Goal: Information Seeking & Learning: Learn about a topic

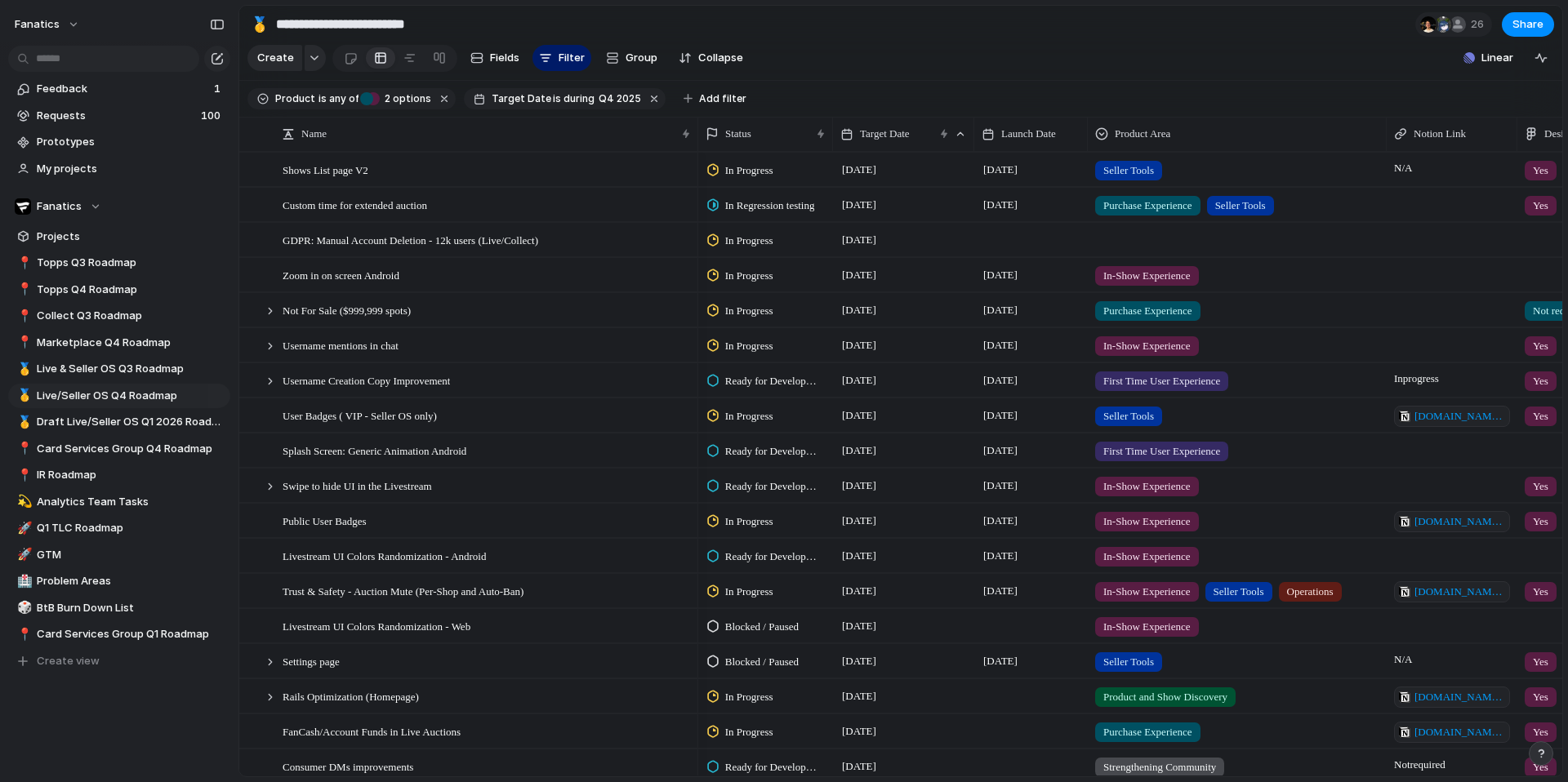
scroll to position [220, 0]
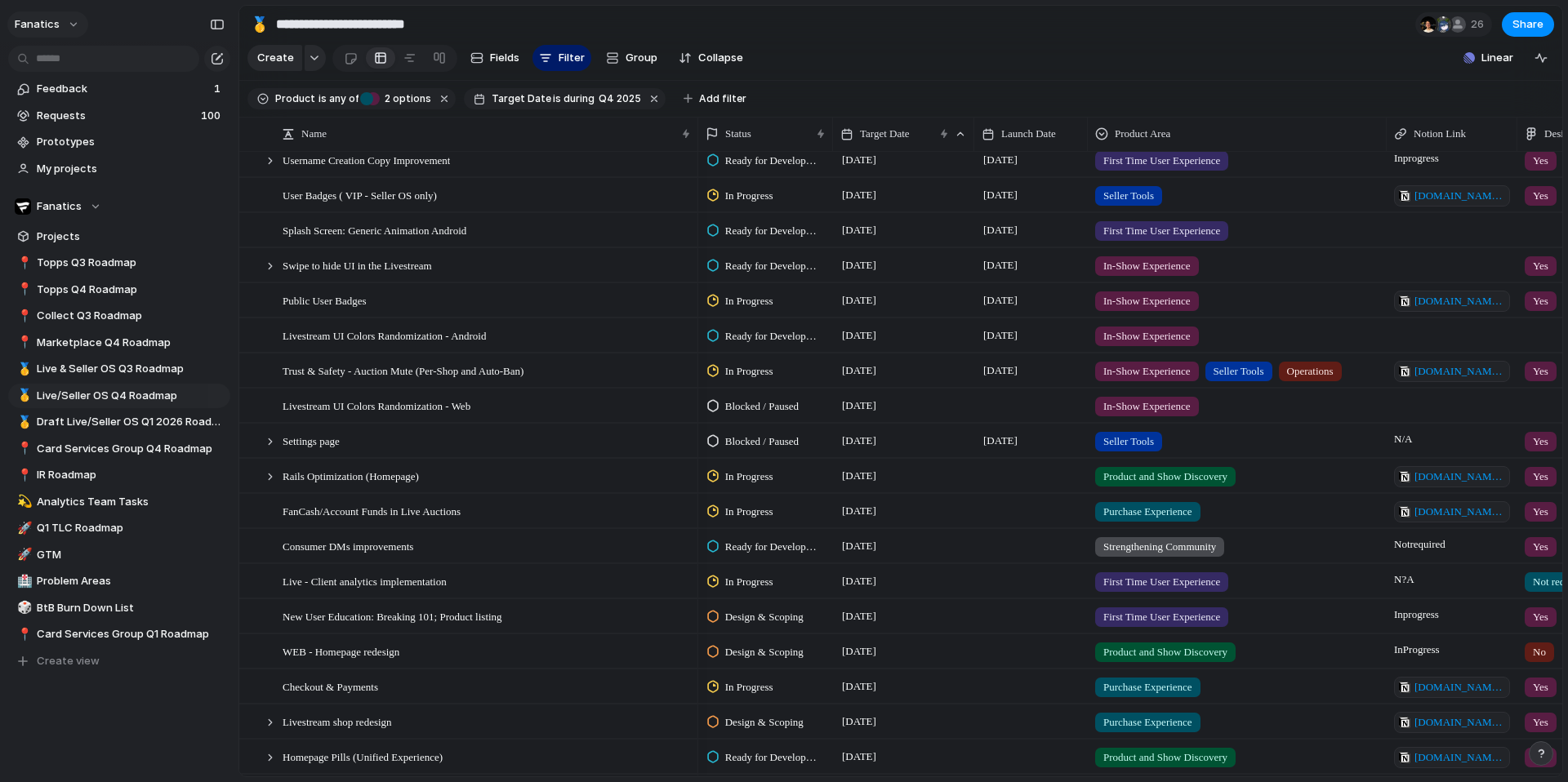
click at [70, 28] on button "fanatics" at bounding box center [47, 25] width 81 height 27
click at [176, 121] on span "System" at bounding box center [177, 113] width 39 height 16
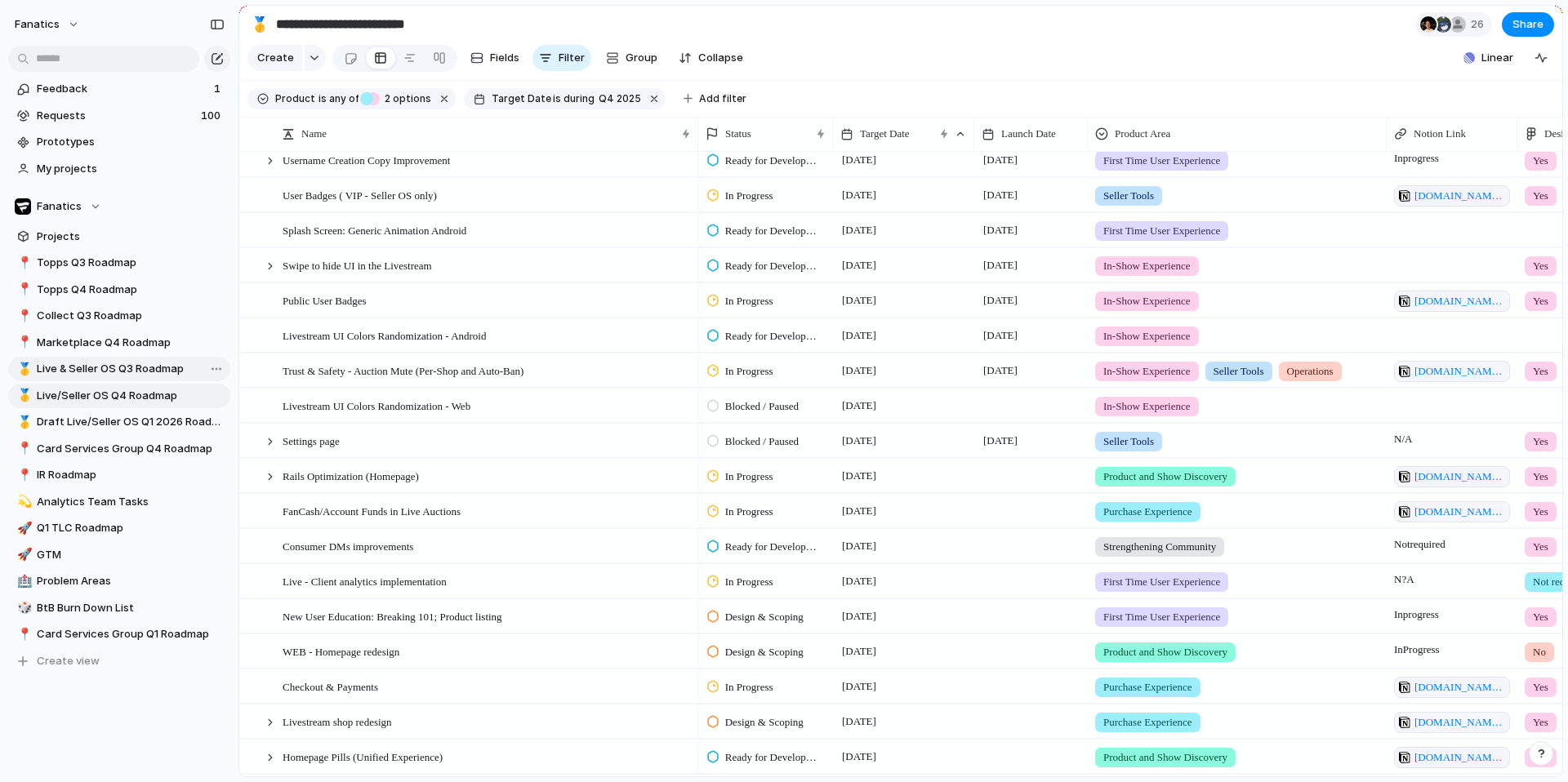
click at [147, 370] on span "Live & Seller OS Q3 Roadmap" at bounding box center [131, 368] width 188 height 16
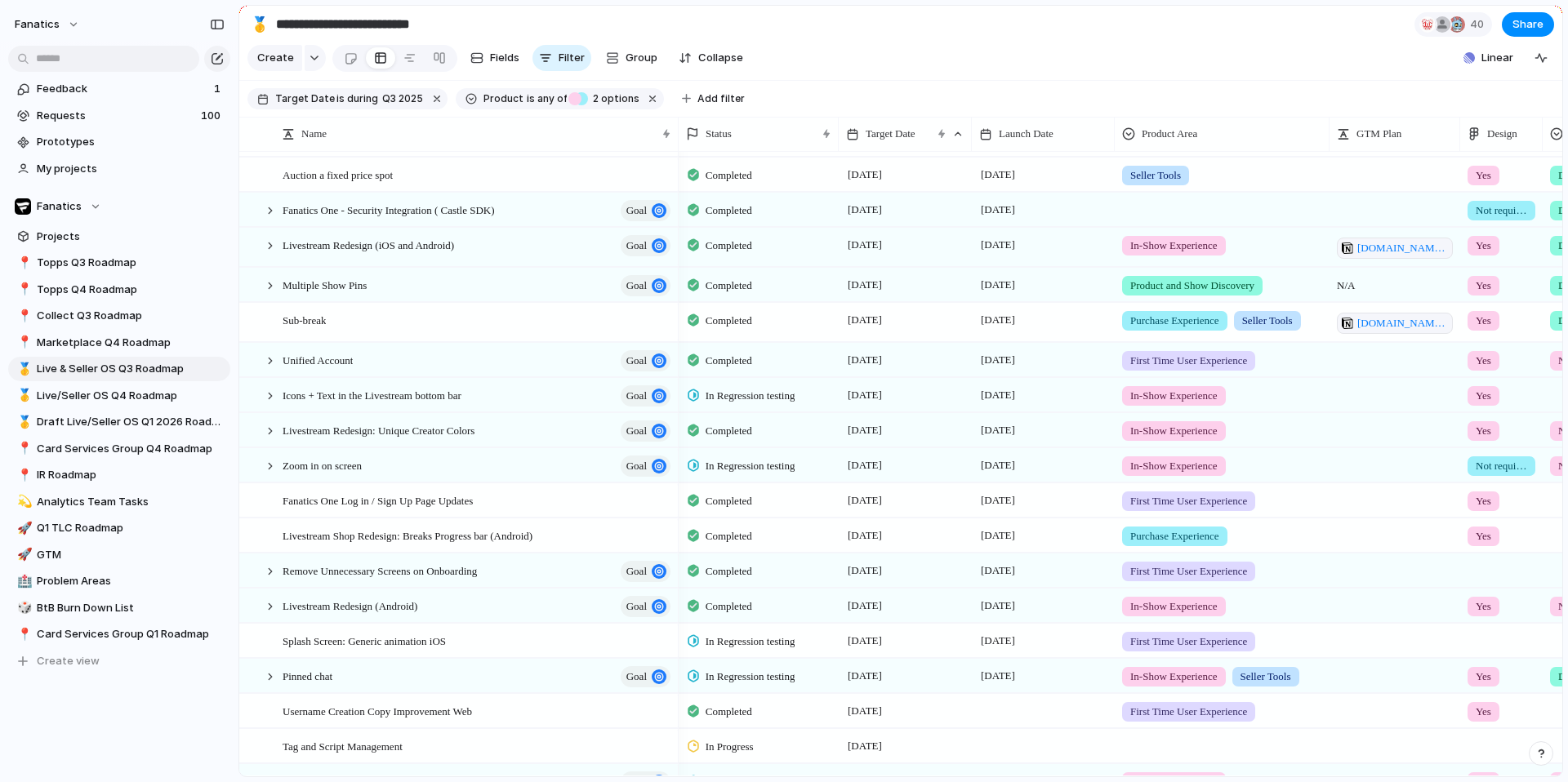
scroll to position [278, 0]
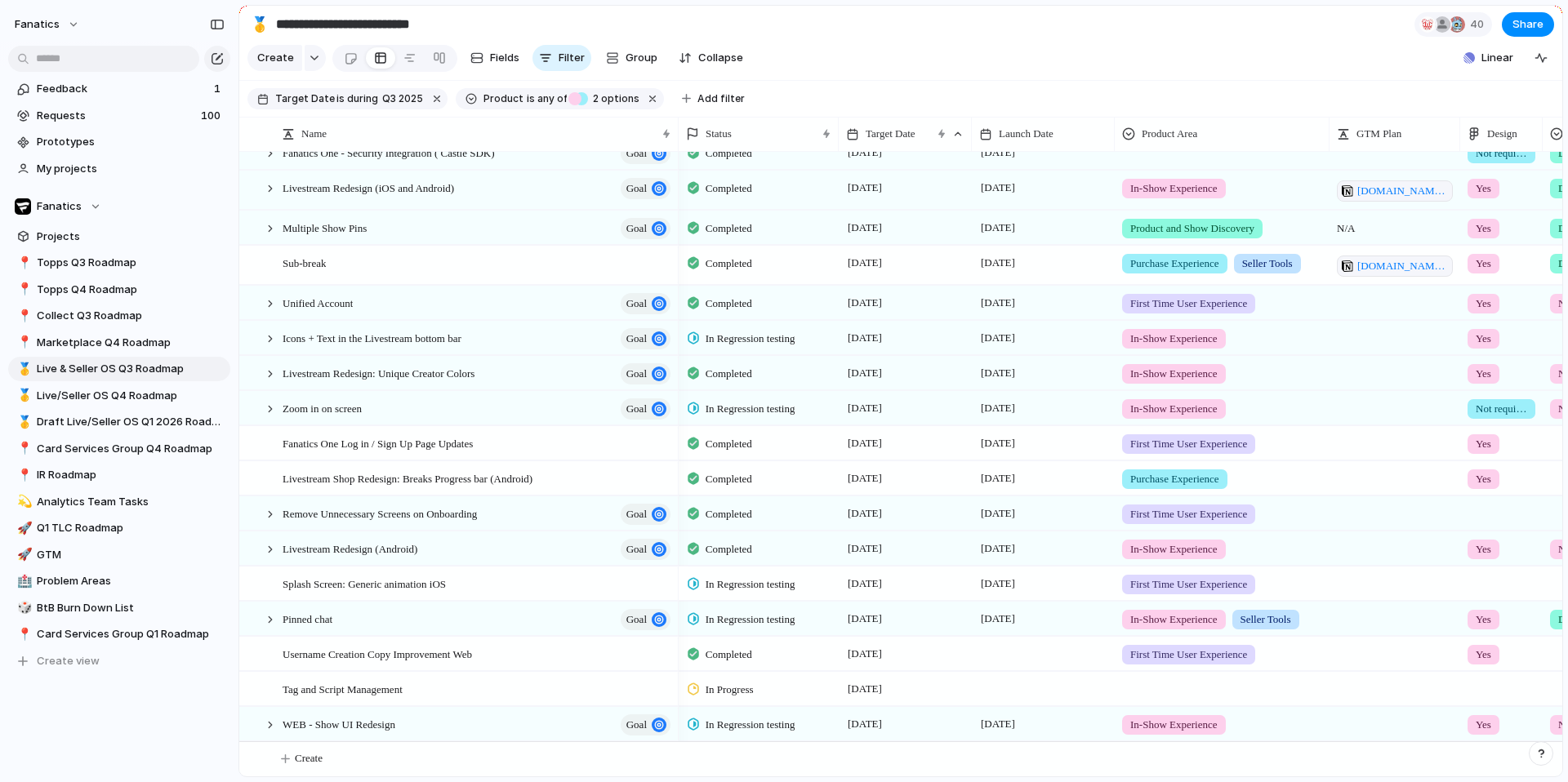
click at [753, 587] on span "In Regression testing" at bounding box center [750, 584] width 90 height 16
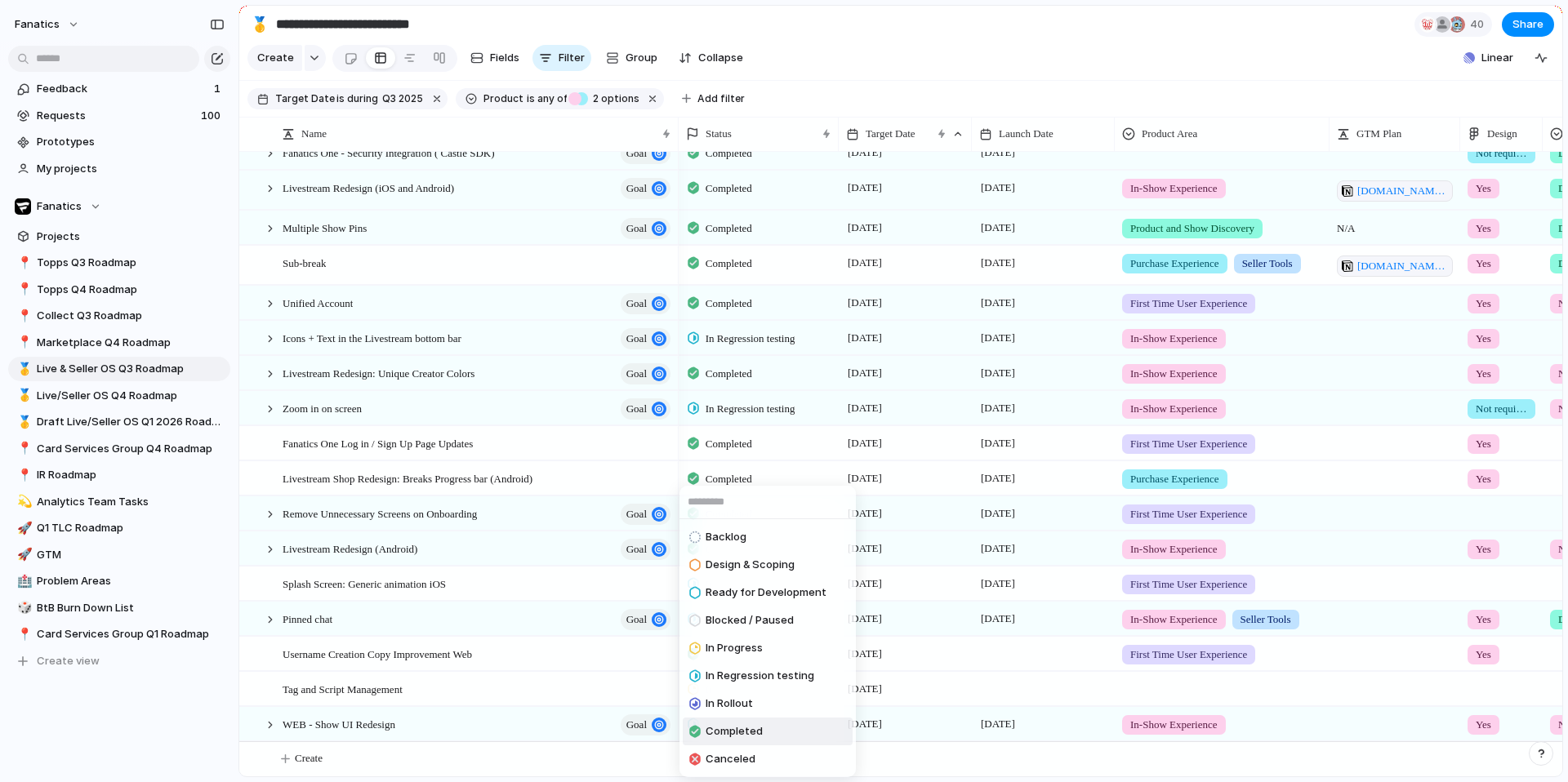
click at [742, 723] on span "Completed" at bounding box center [734, 731] width 57 height 16
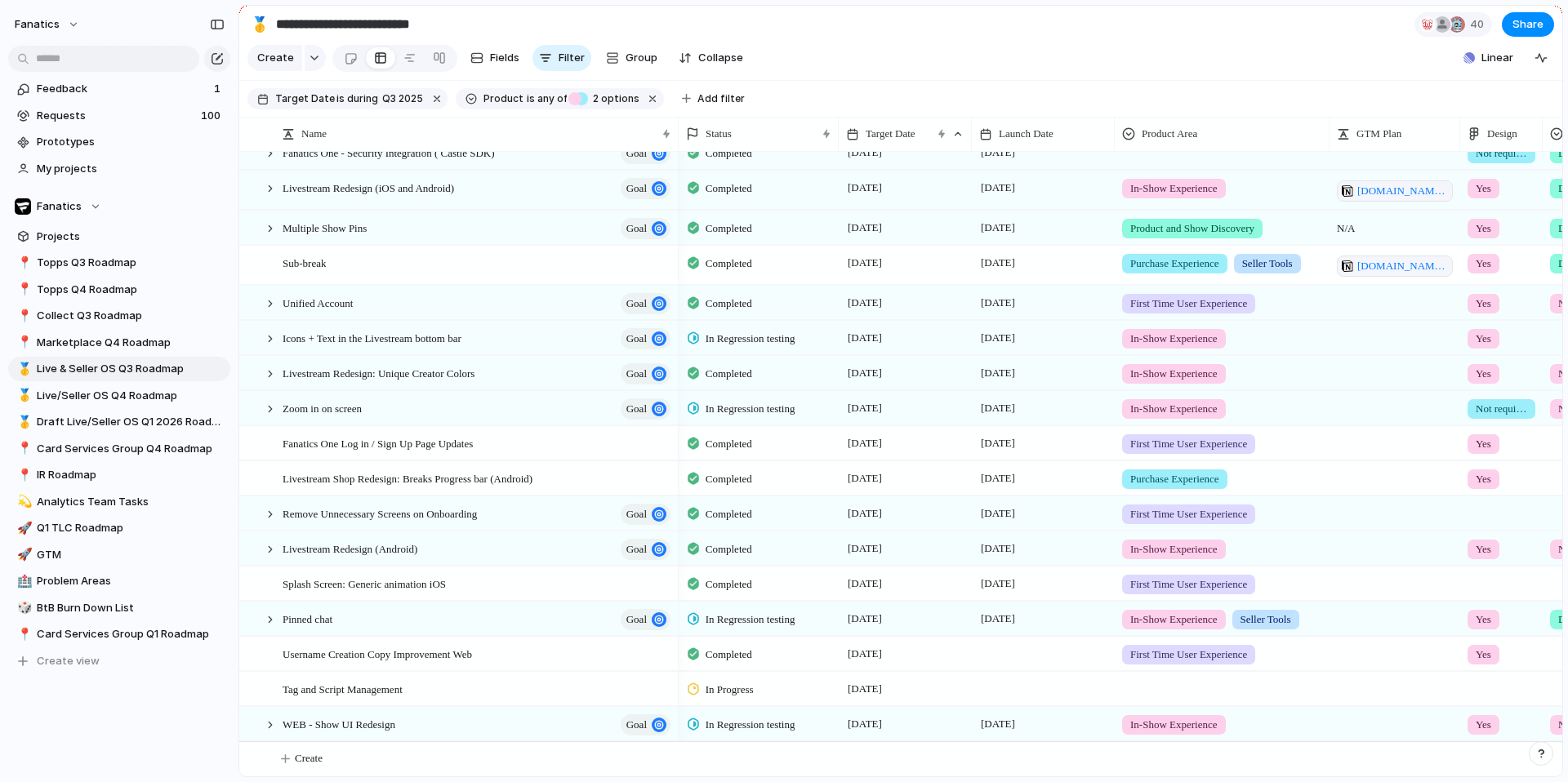
click at [719, 617] on span "In Regression testing" at bounding box center [750, 619] width 90 height 16
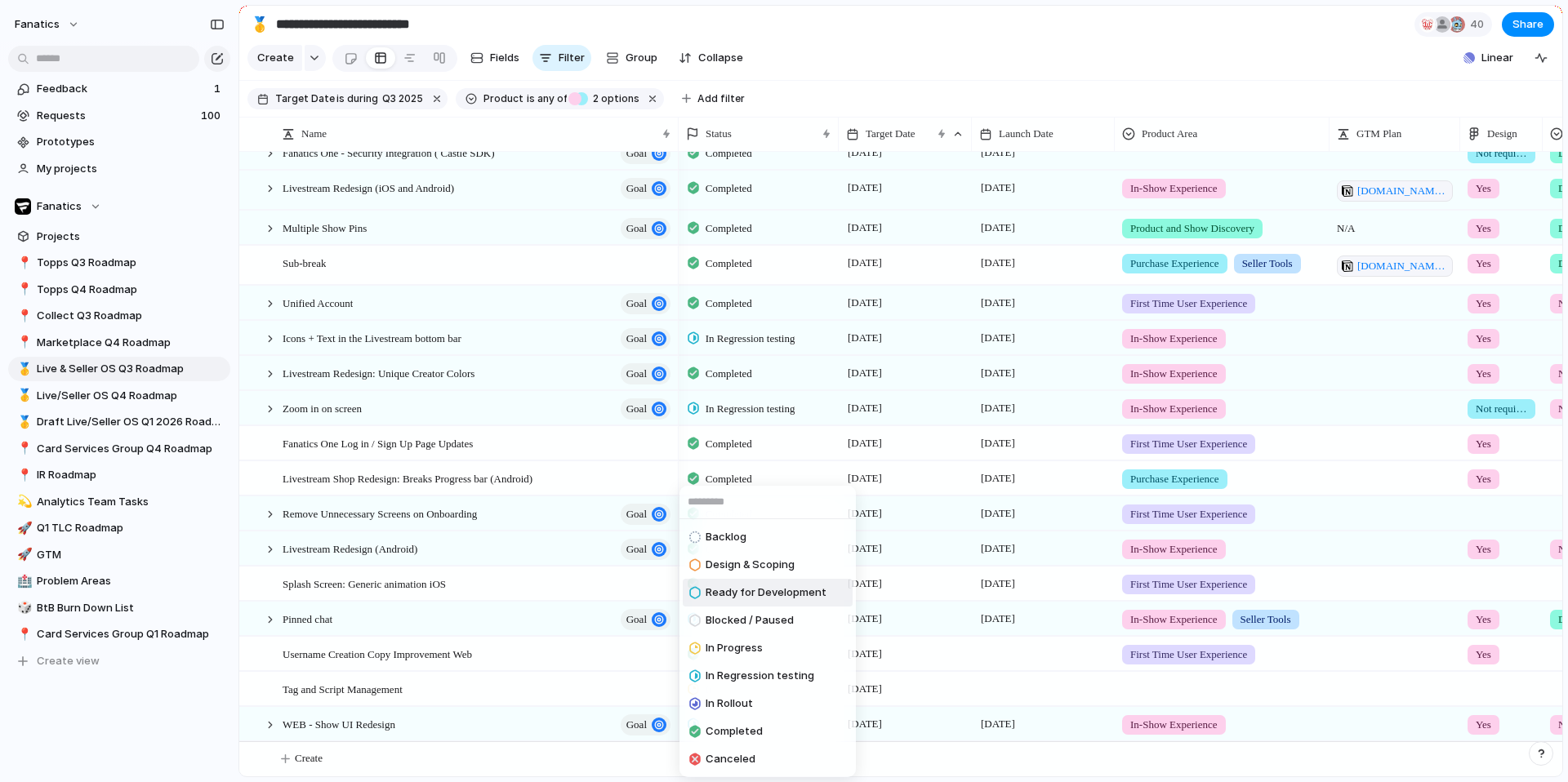
click at [863, 331] on div "Backlog Design & Scoping Ready for Development Blocked / Paused In Progress In …" at bounding box center [784, 391] width 1568 height 782
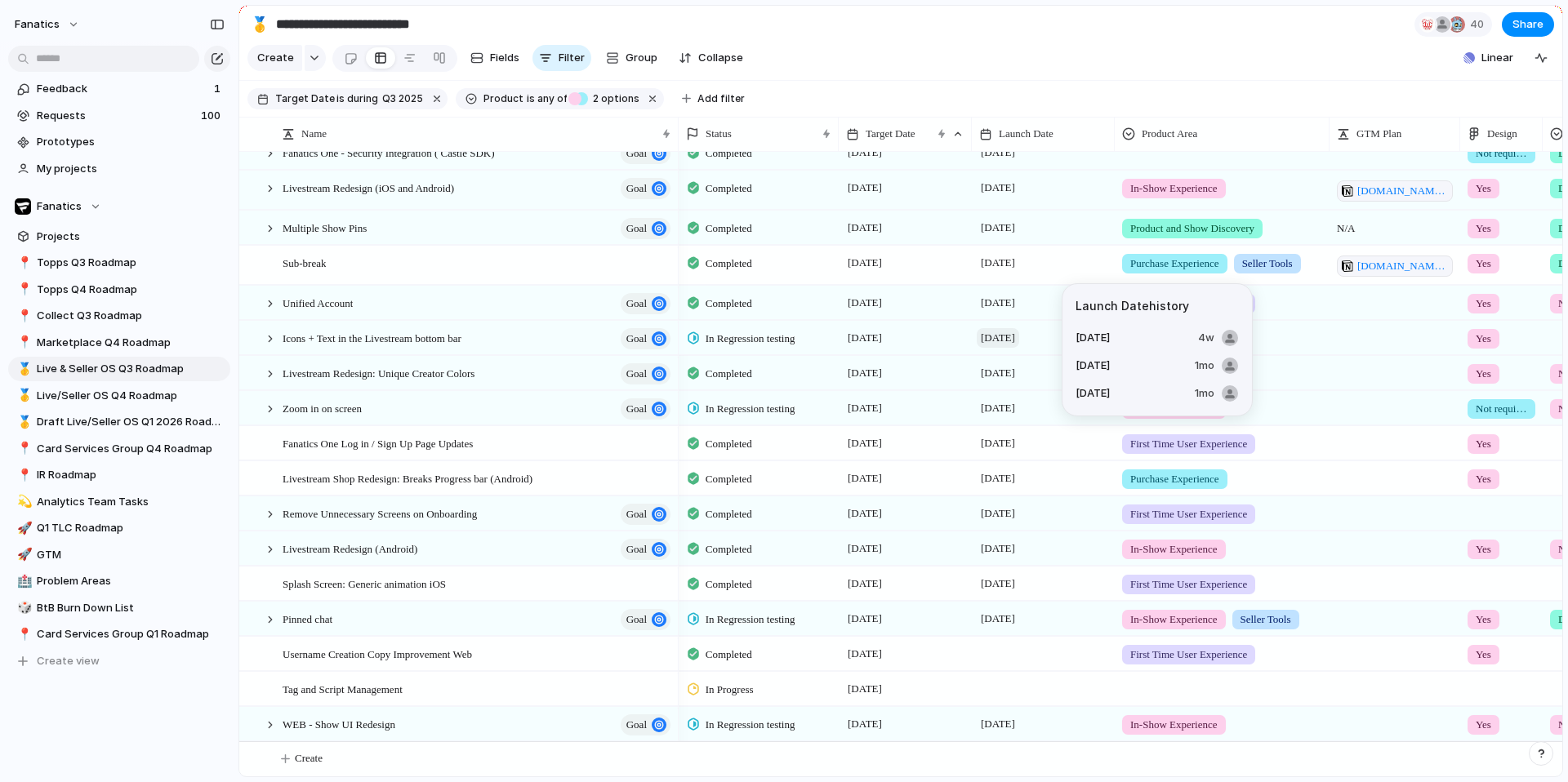
click at [1008, 332] on span "[DATE]" at bounding box center [998, 338] width 43 height 20
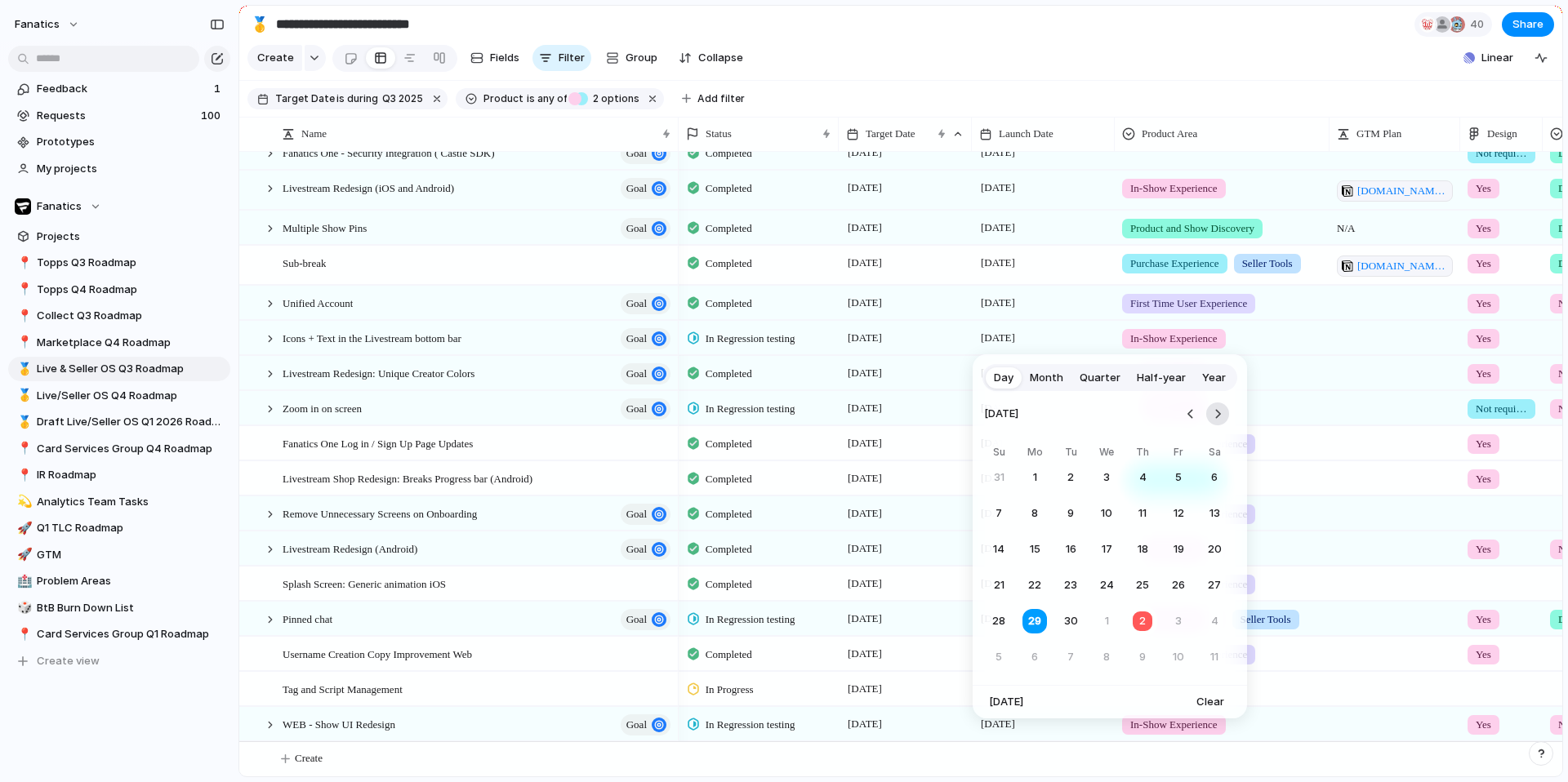
click at [1216, 409] on button "Go to the Next Month" at bounding box center [1218, 414] width 23 height 23
click at [1033, 582] on button "20" at bounding box center [1035, 585] width 29 height 29
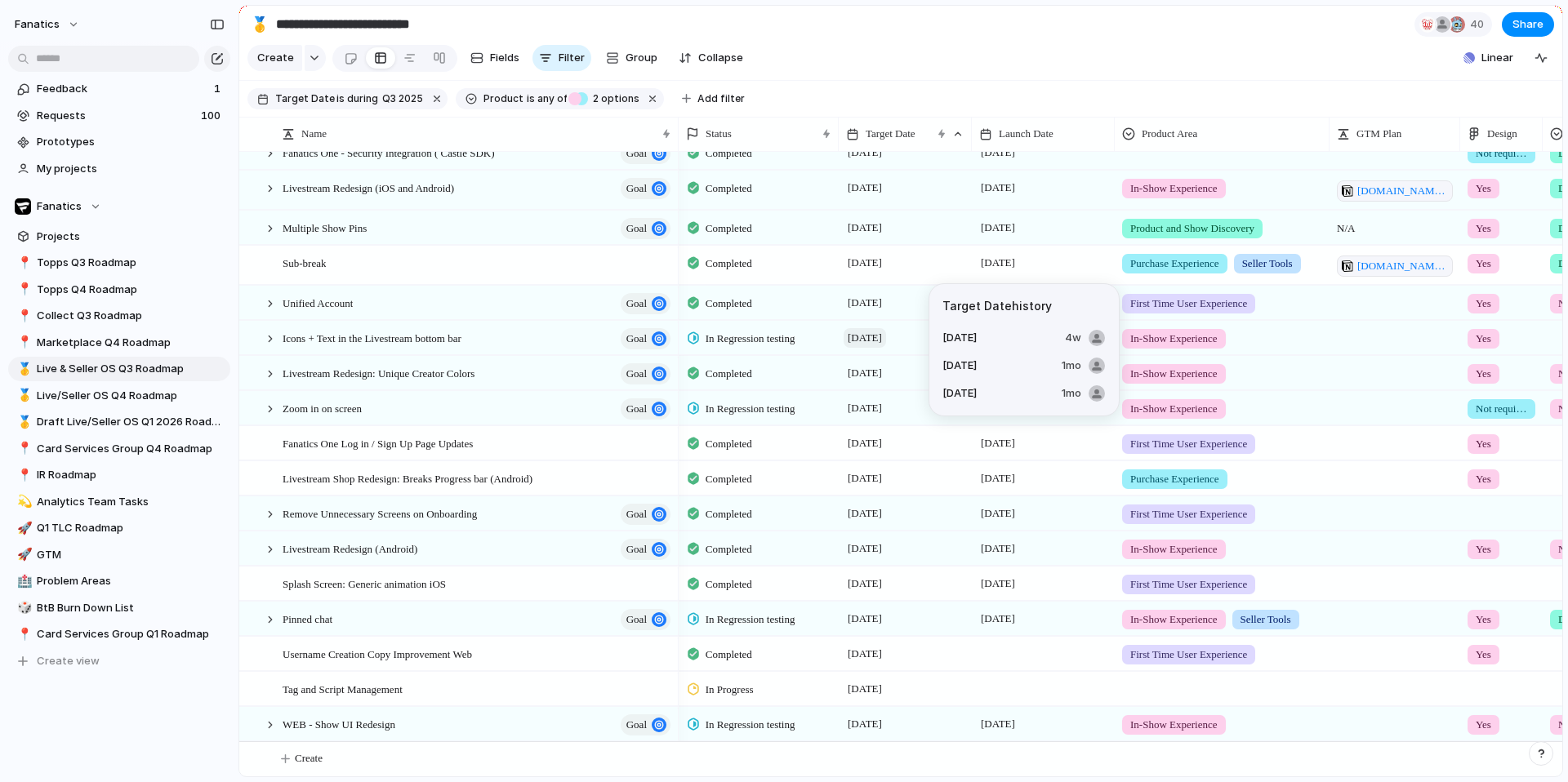
click at [887, 337] on span "[DATE]" at bounding box center [865, 338] width 43 height 20
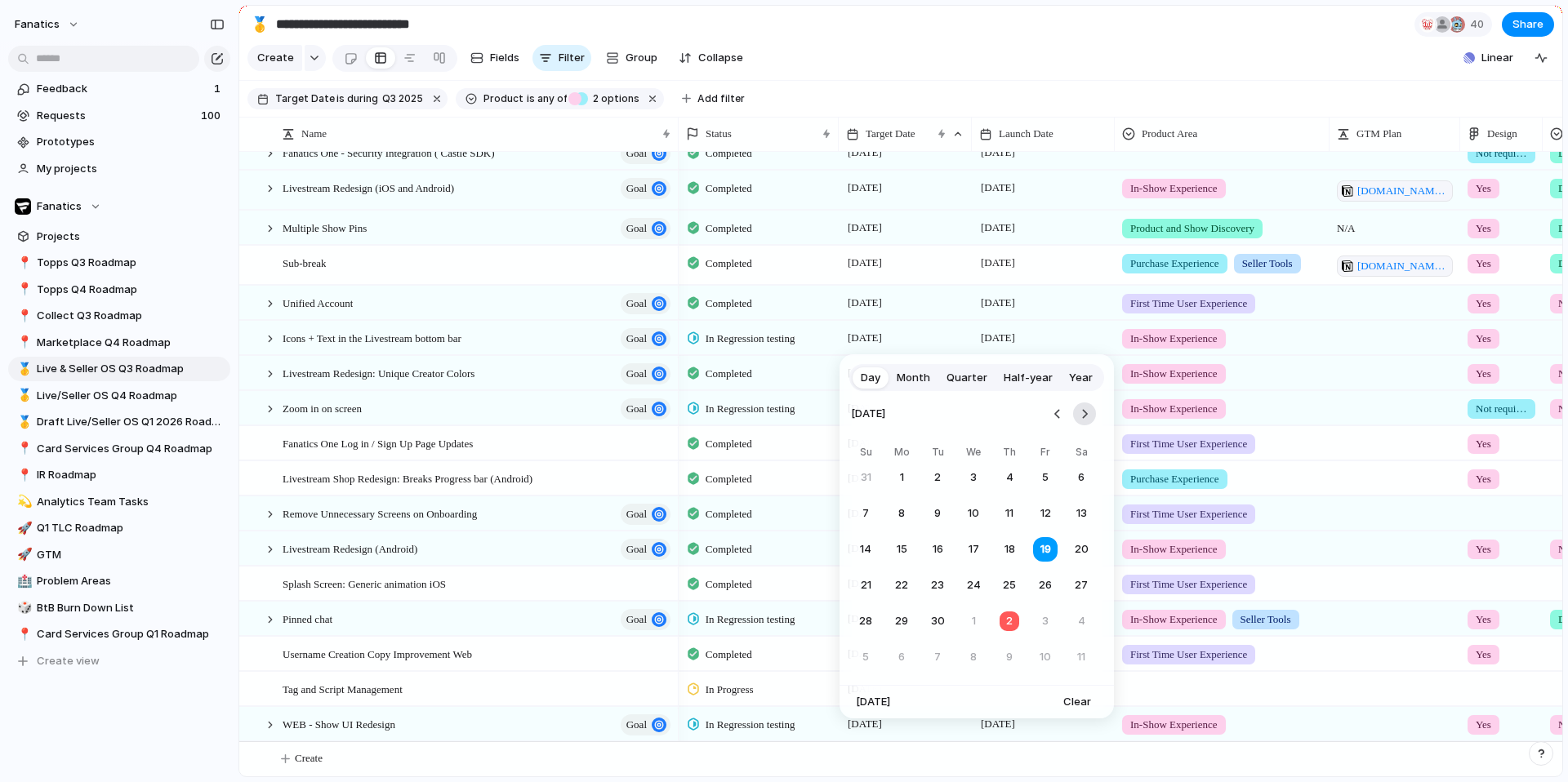
click at [1087, 412] on button "Go to the Next Month" at bounding box center [1085, 414] width 23 height 23
click at [1052, 515] on button "10" at bounding box center [1045, 513] width 29 height 29
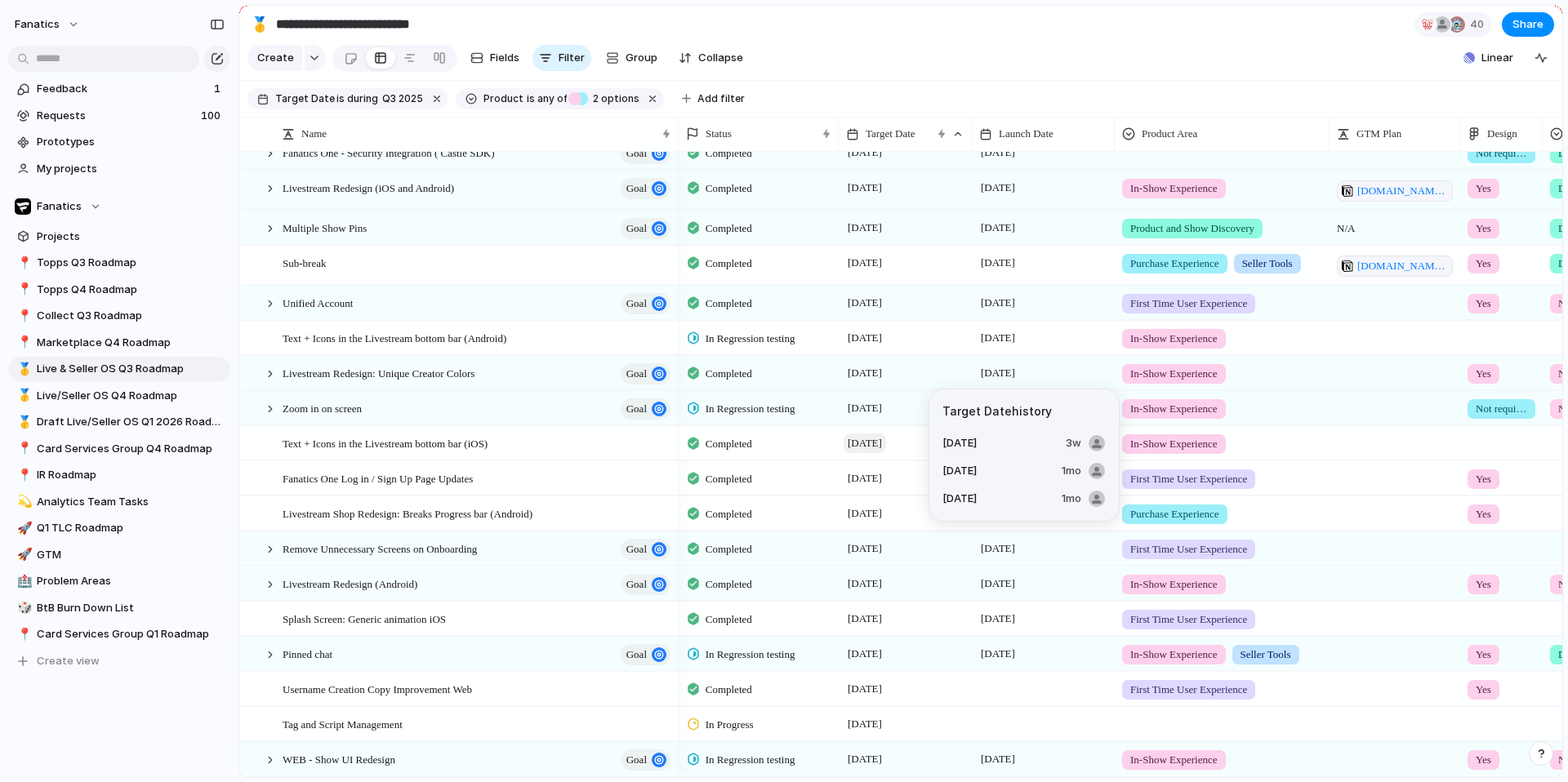
click at [887, 444] on span "[DATE]" at bounding box center [865, 443] width 43 height 20
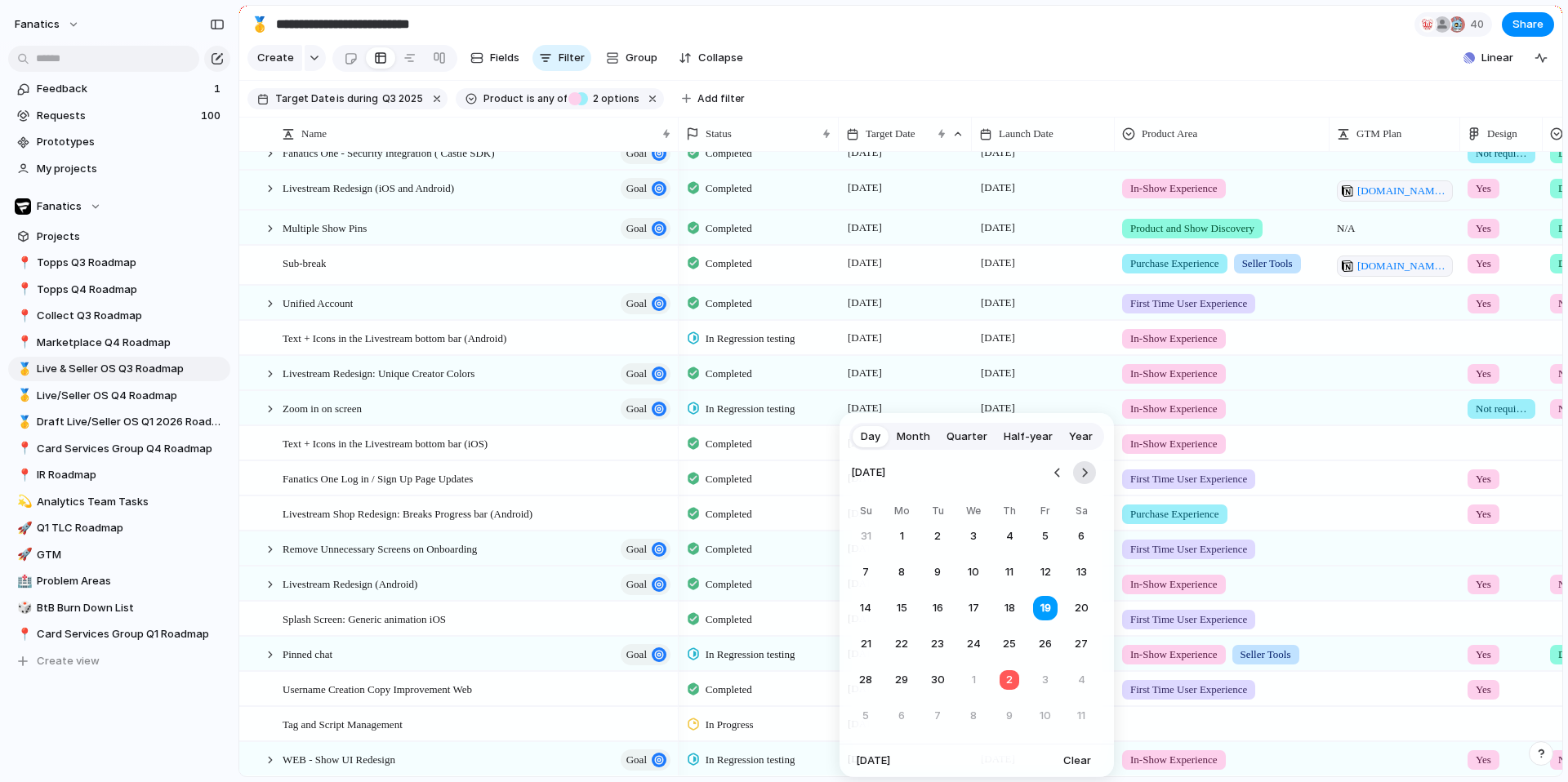
click at [1080, 474] on button "Go to the Next Month" at bounding box center [1085, 473] width 23 height 23
click at [1023, 372] on div "Day Month Quarter Half-year Year [DATE] Su Mo Tu We Th Fr Sa 28 29 30 1 2 3 4 5…" at bounding box center [784, 391] width 1568 height 782
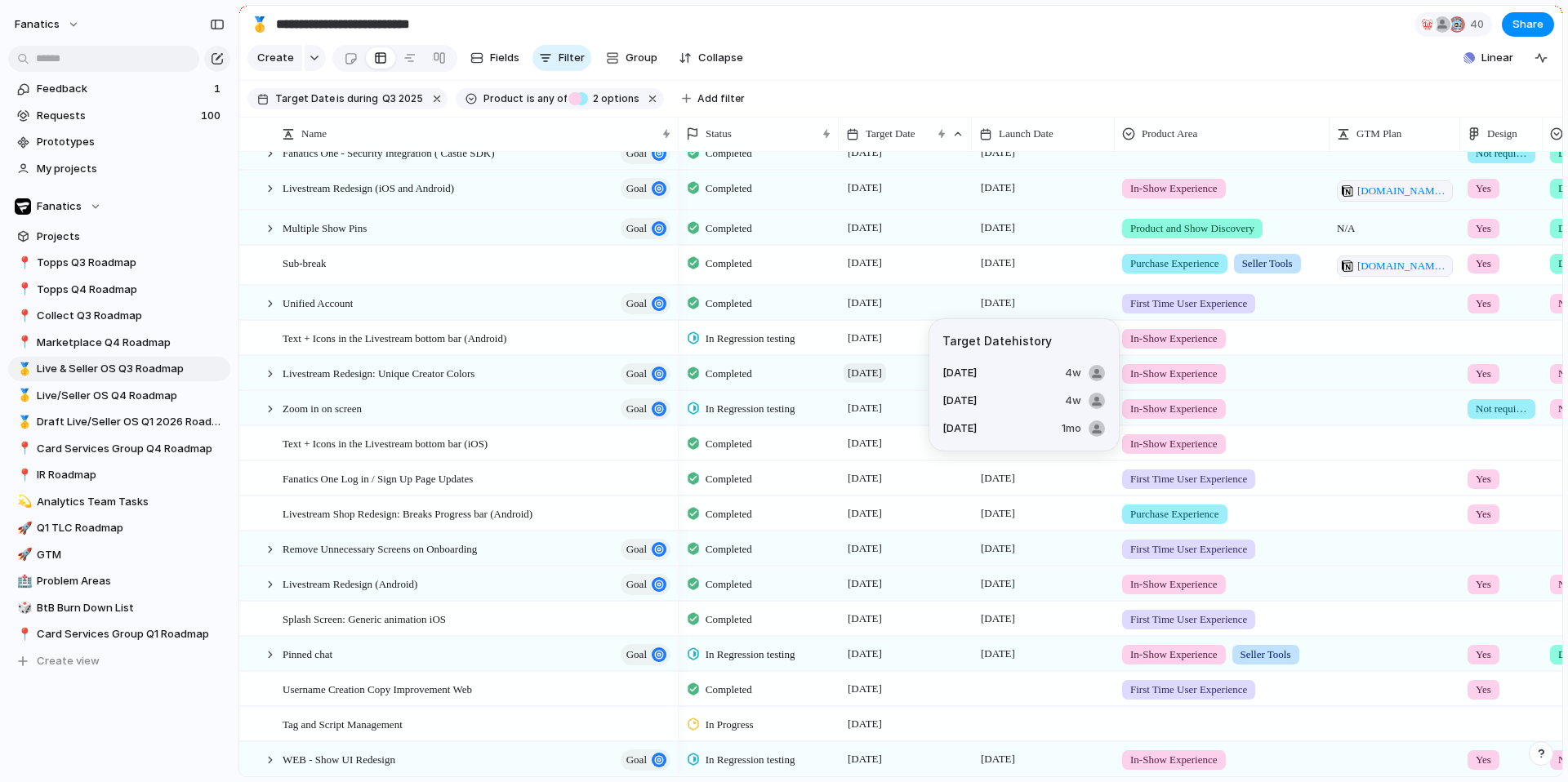
click at [887, 373] on span "[DATE]" at bounding box center [865, 373] width 43 height 20
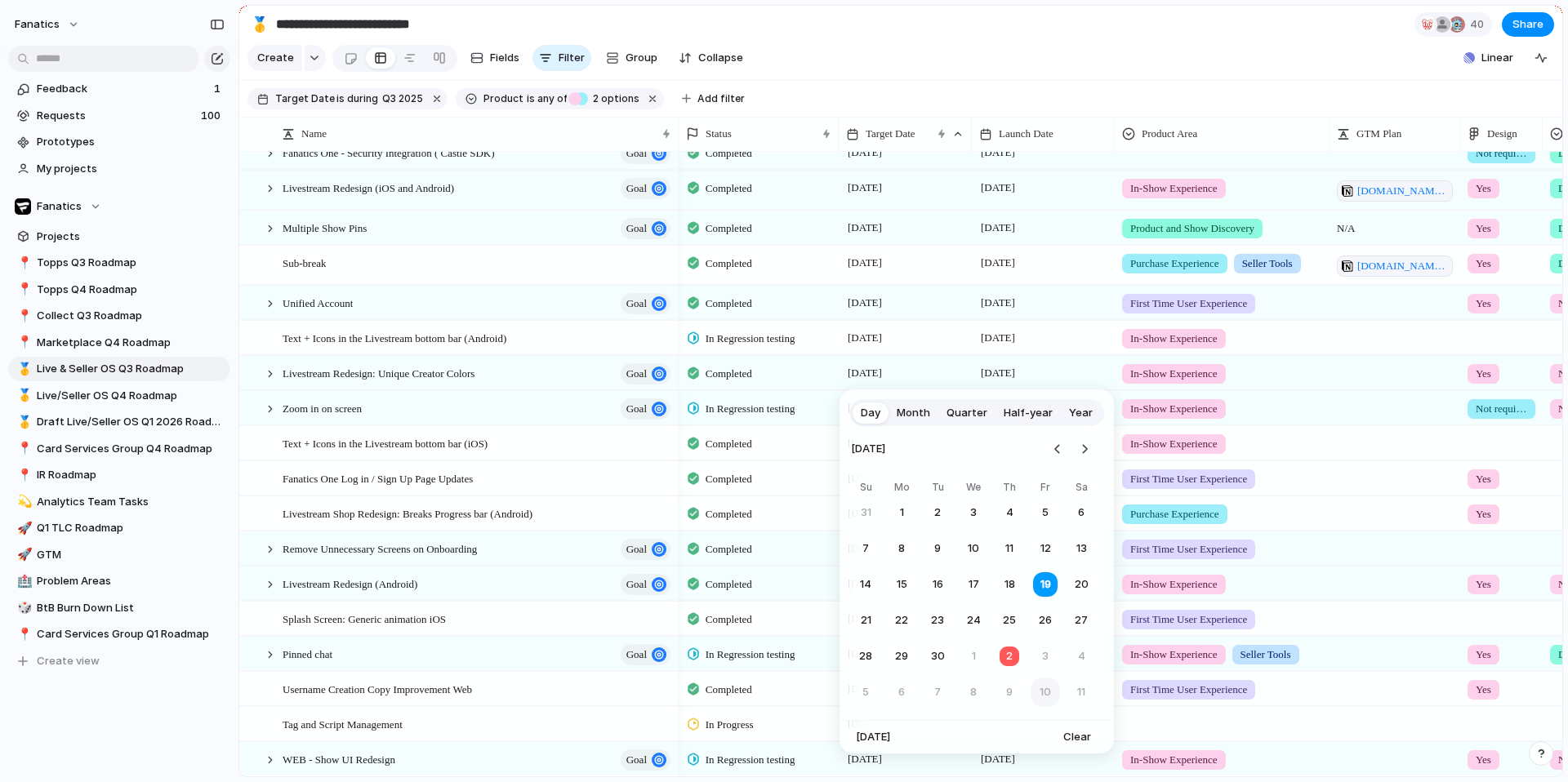
click at [1047, 686] on button "10" at bounding box center [1045, 692] width 29 height 29
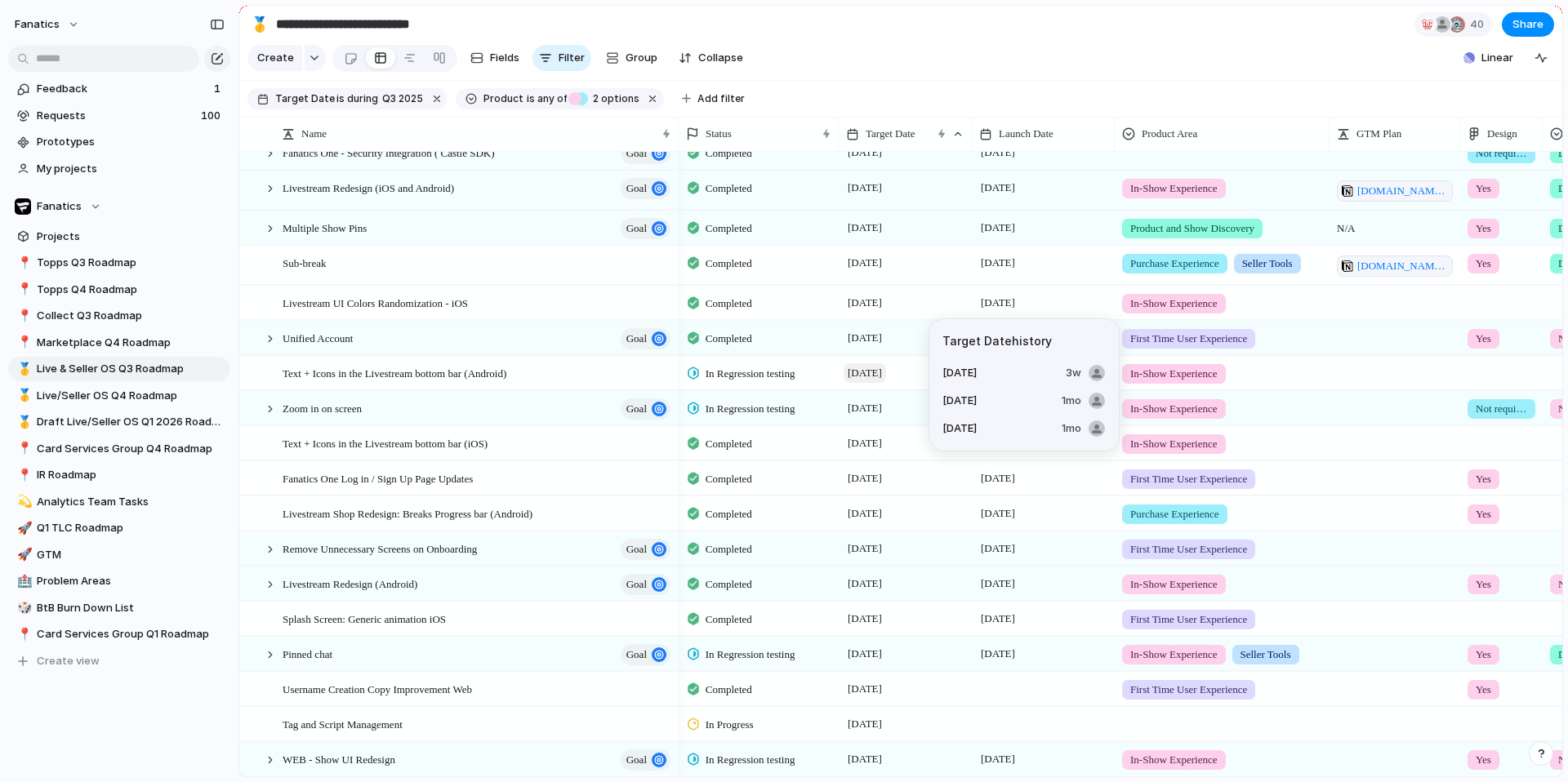
click at [887, 374] on span "[DATE]" at bounding box center [865, 373] width 43 height 20
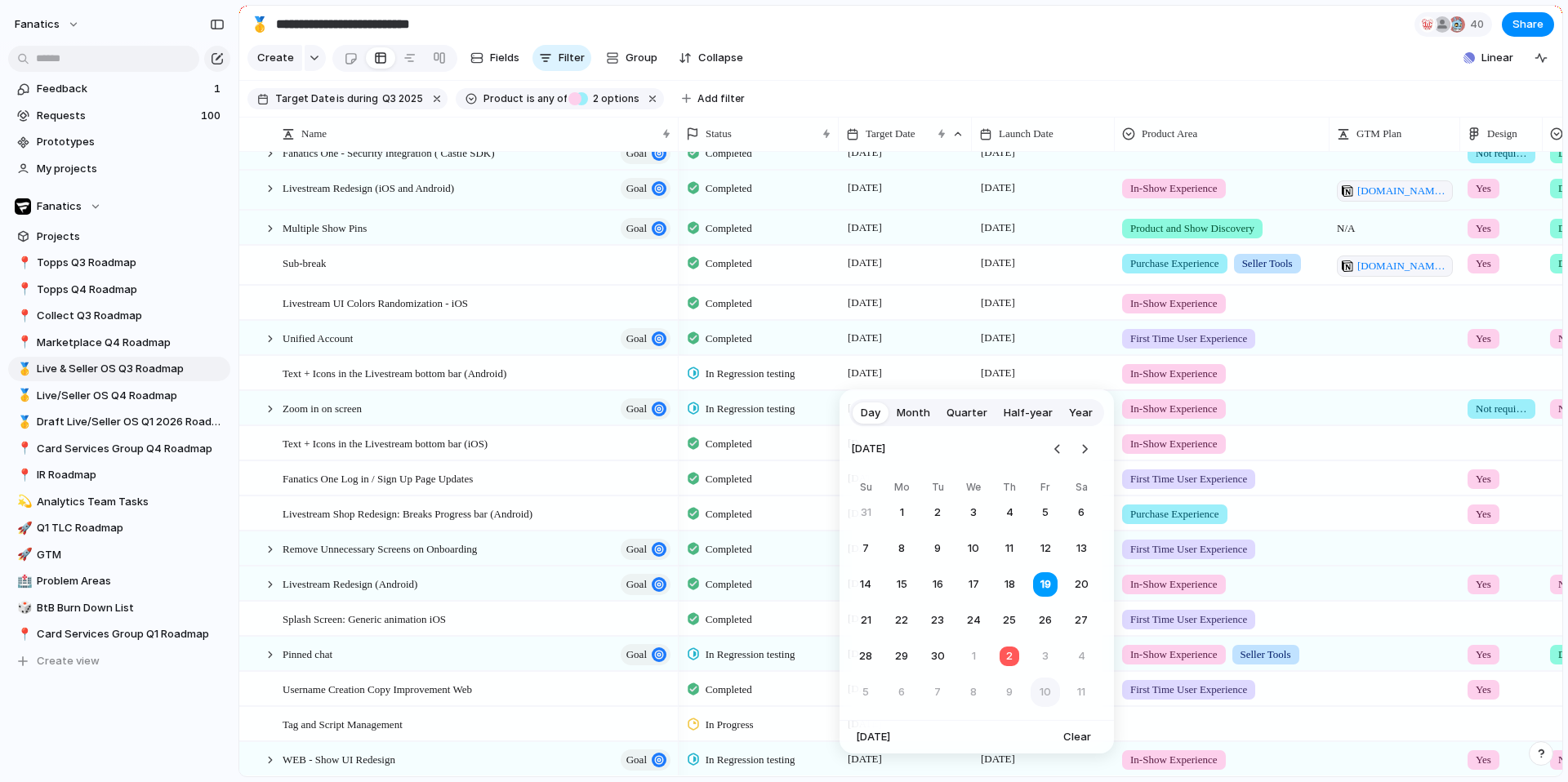
click at [1050, 699] on button "10" at bounding box center [1045, 692] width 29 height 29
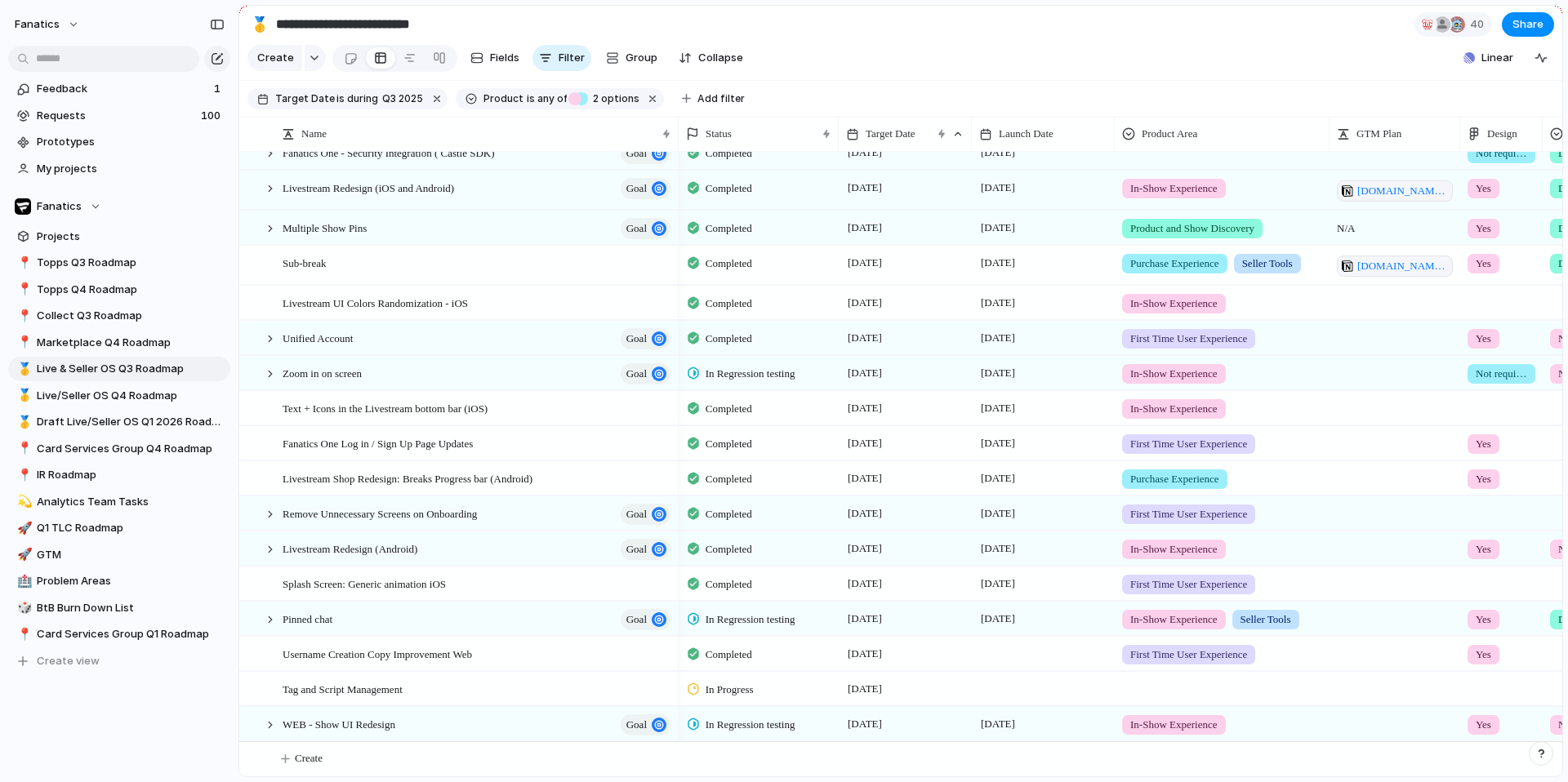
click at [735, 374] on span "In Regression testing" at bounding box center [750, 373] width 90 height 16
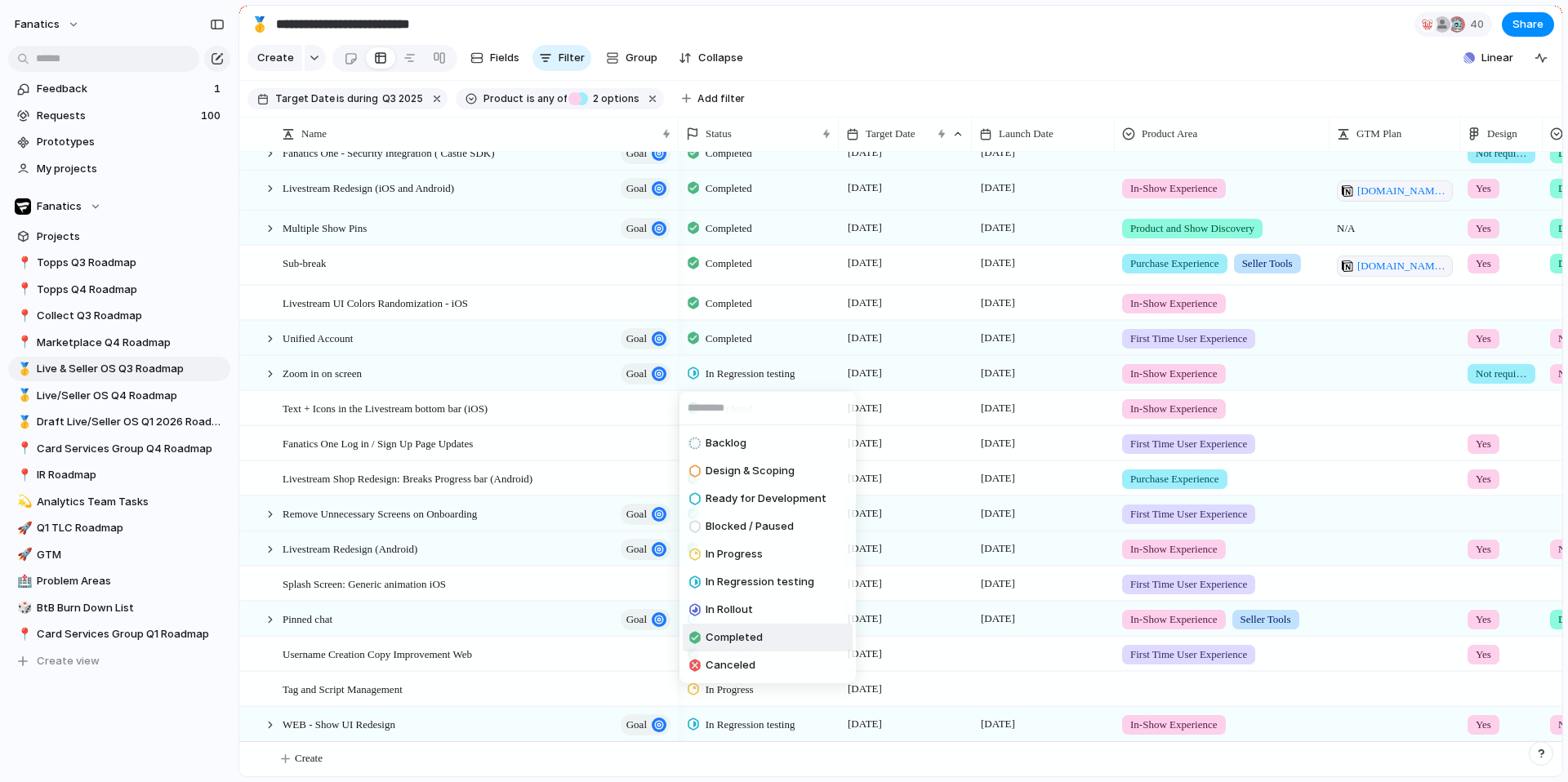
click at [735, 636] on span "Completed" at bounding box center [734, 637] width 57 height 16
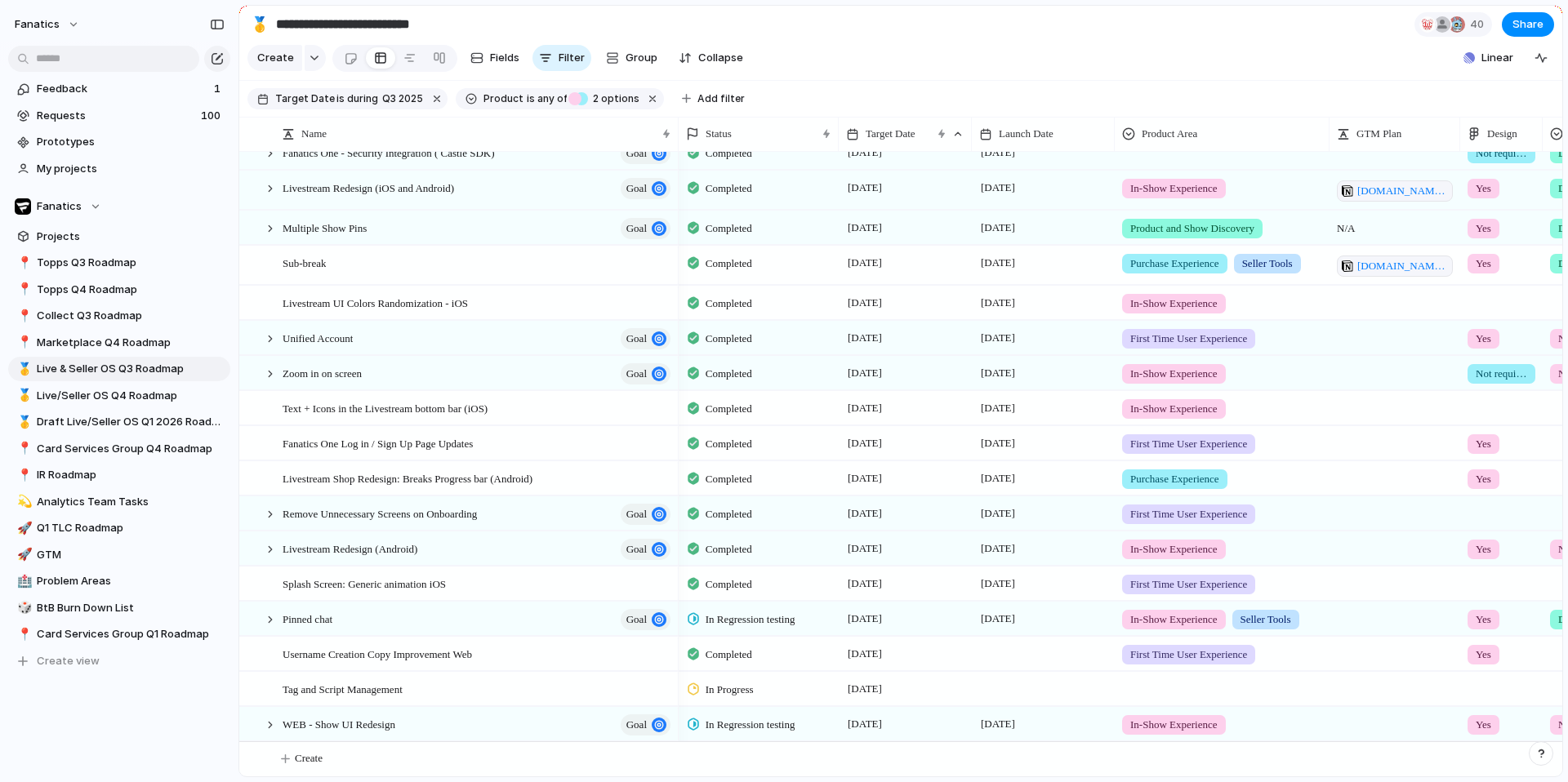
click at [737, 611] on span "In Regression testing" at bounding box center [750, 619] width 90 height 16
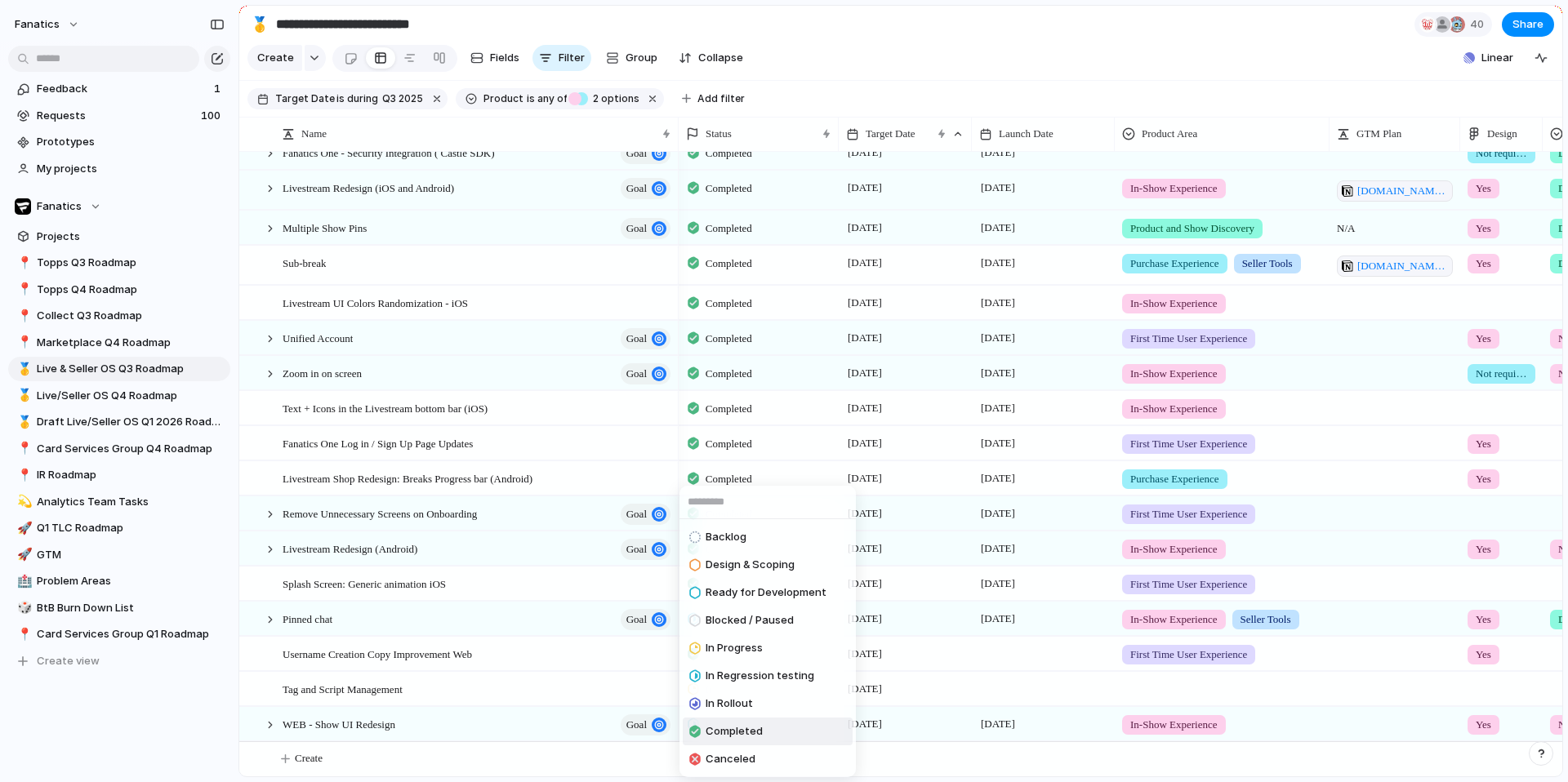
click at [735, 728] on span "Completed" at bounding box center [734, 731] width 57 height 16
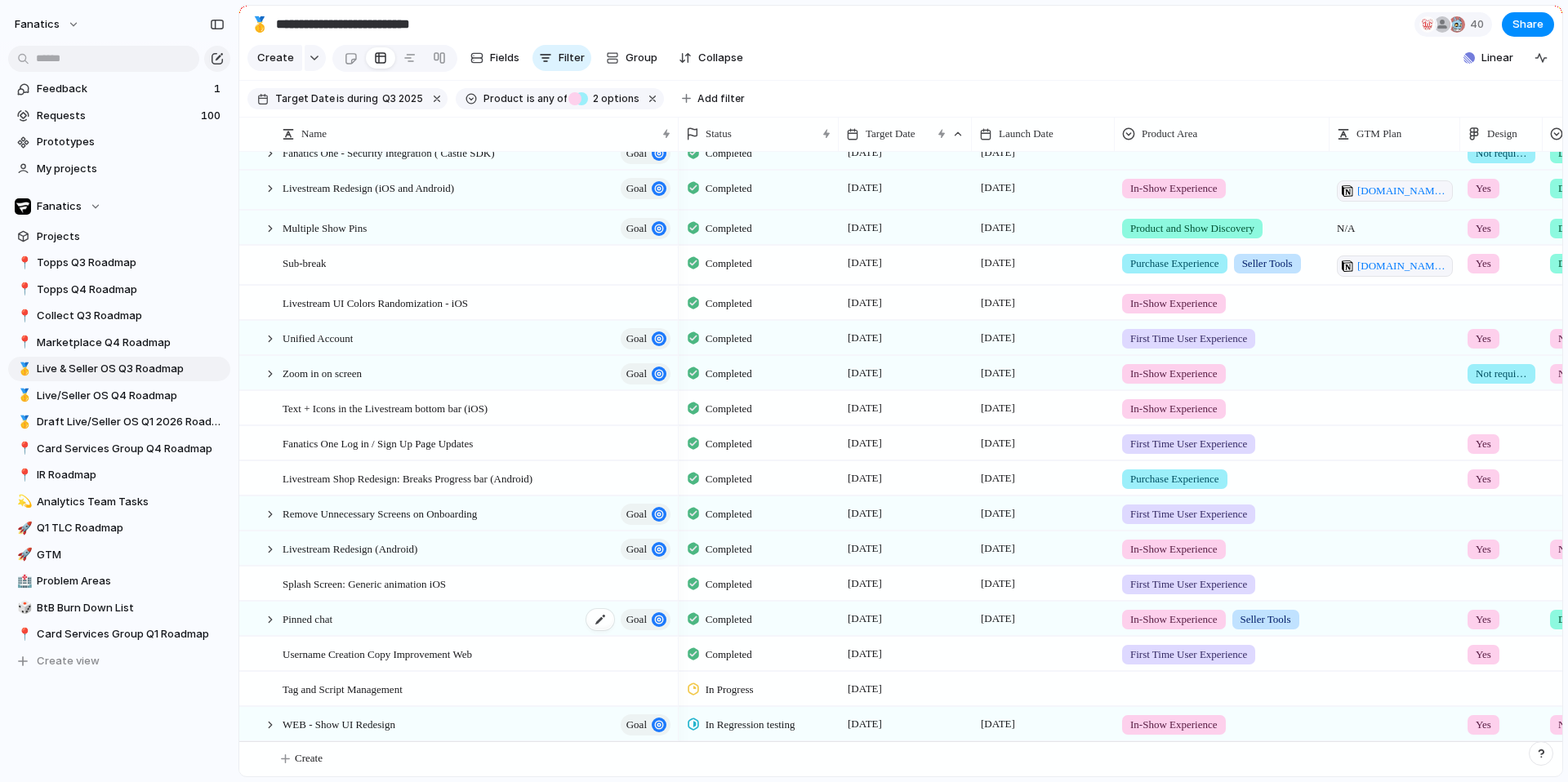
click at [332, 617] on span "Pinned chat" at bounding box center [308, 619] width 49 height 19
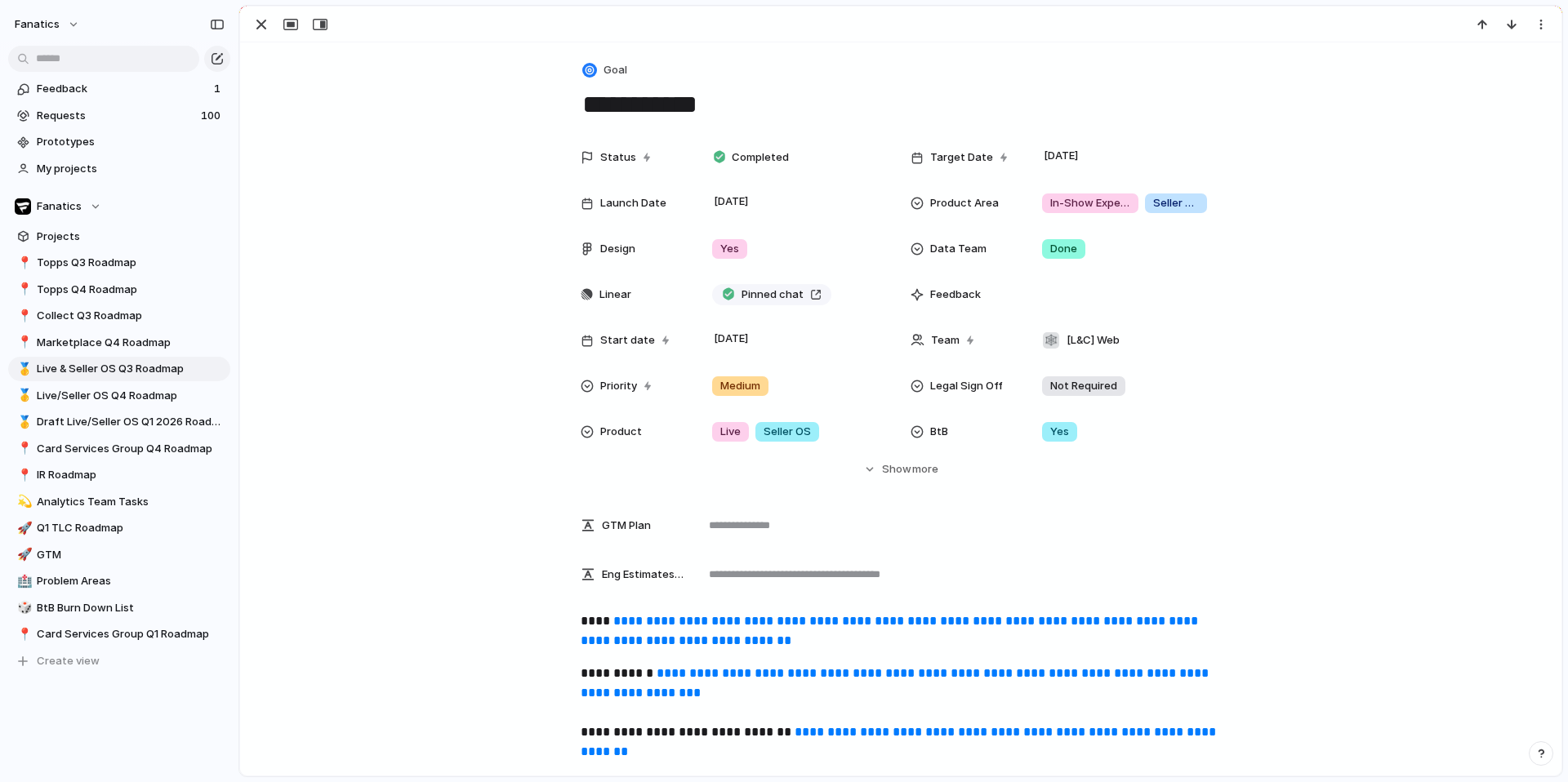
scroll to position [278, 0]
click at [255, 31] on div "button" at bounding box center [261, 24] width 20 height 20
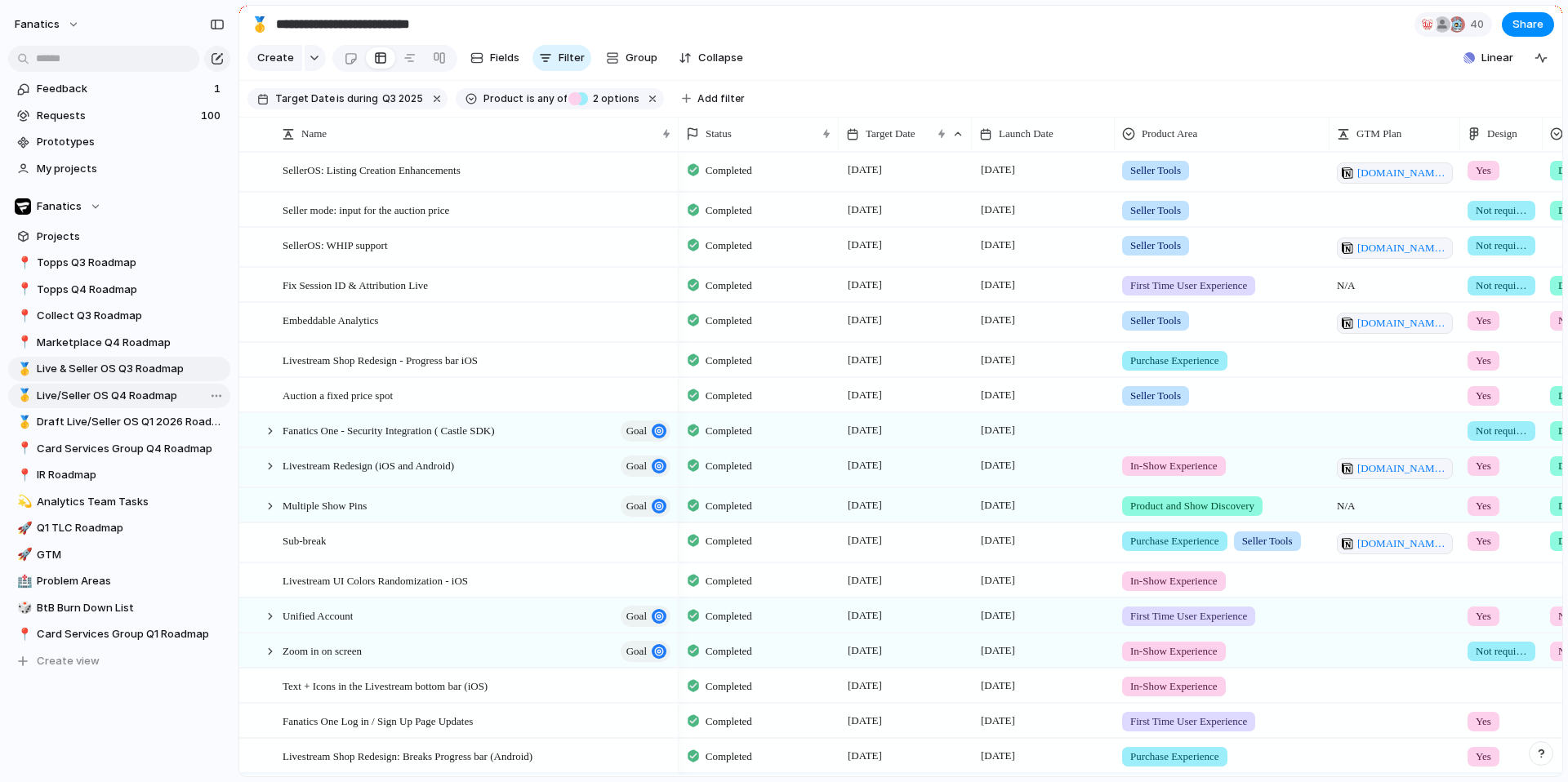
click at [141, 391] on span "Live/Seller OS Q4 Roadmap" at bounding box center [131, 396] width 188 height 16
type input "**********"
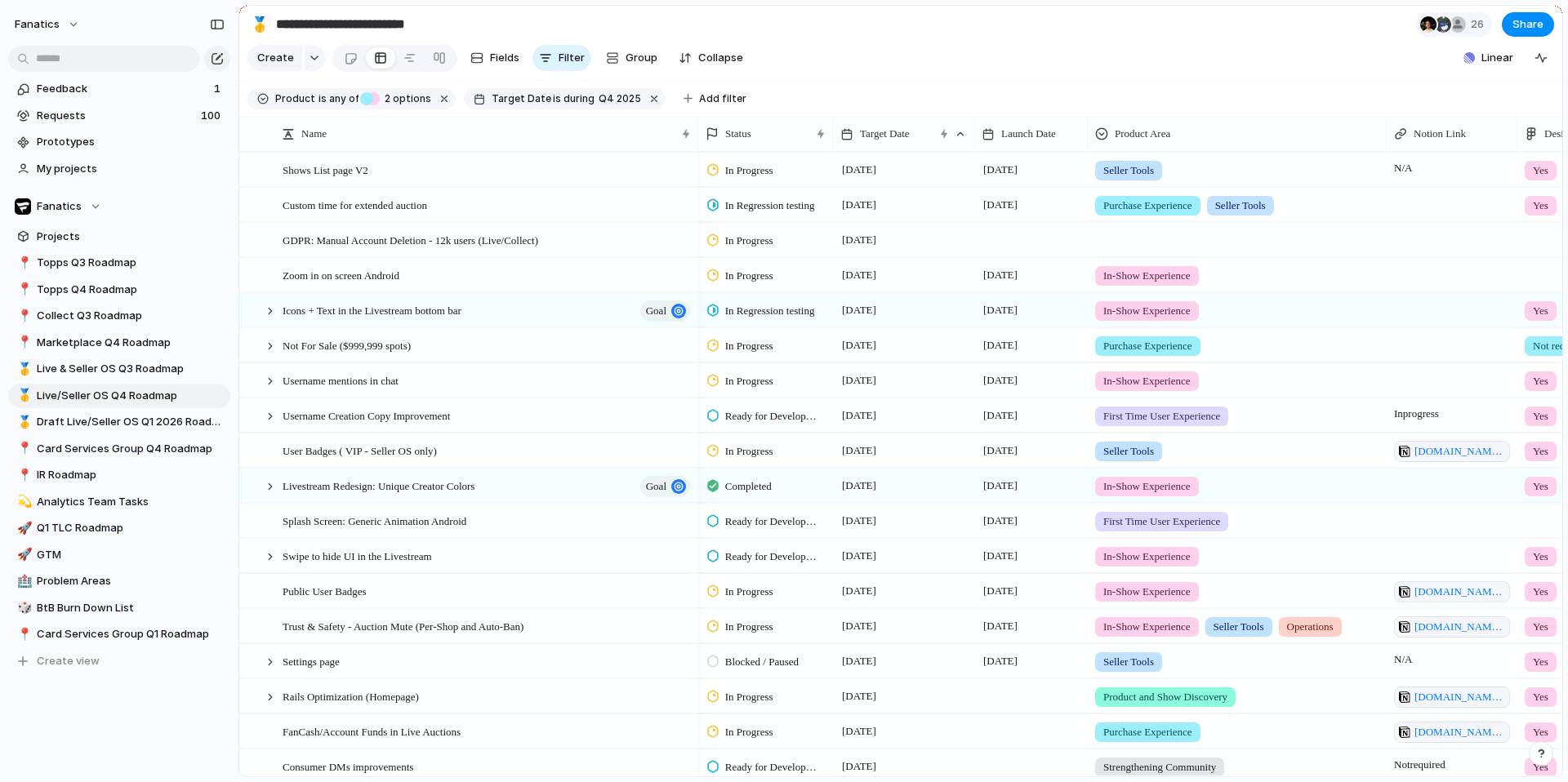
click at [1011, 236] on div at bounding box center [1031, 239] width 114 height 33
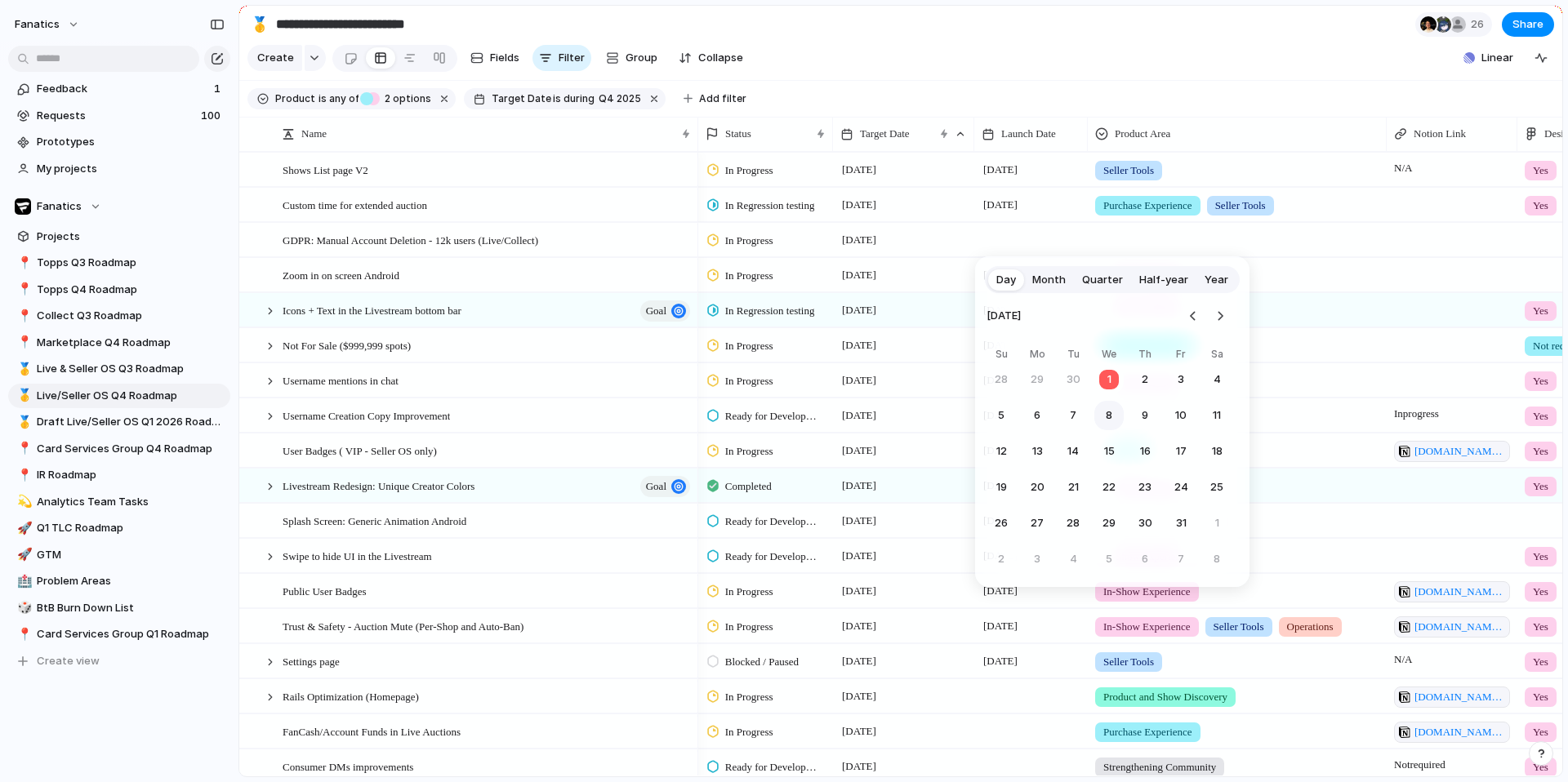
click at [1112, 418] on button "8" at bounding box center [1109, 415] width 29 height 29
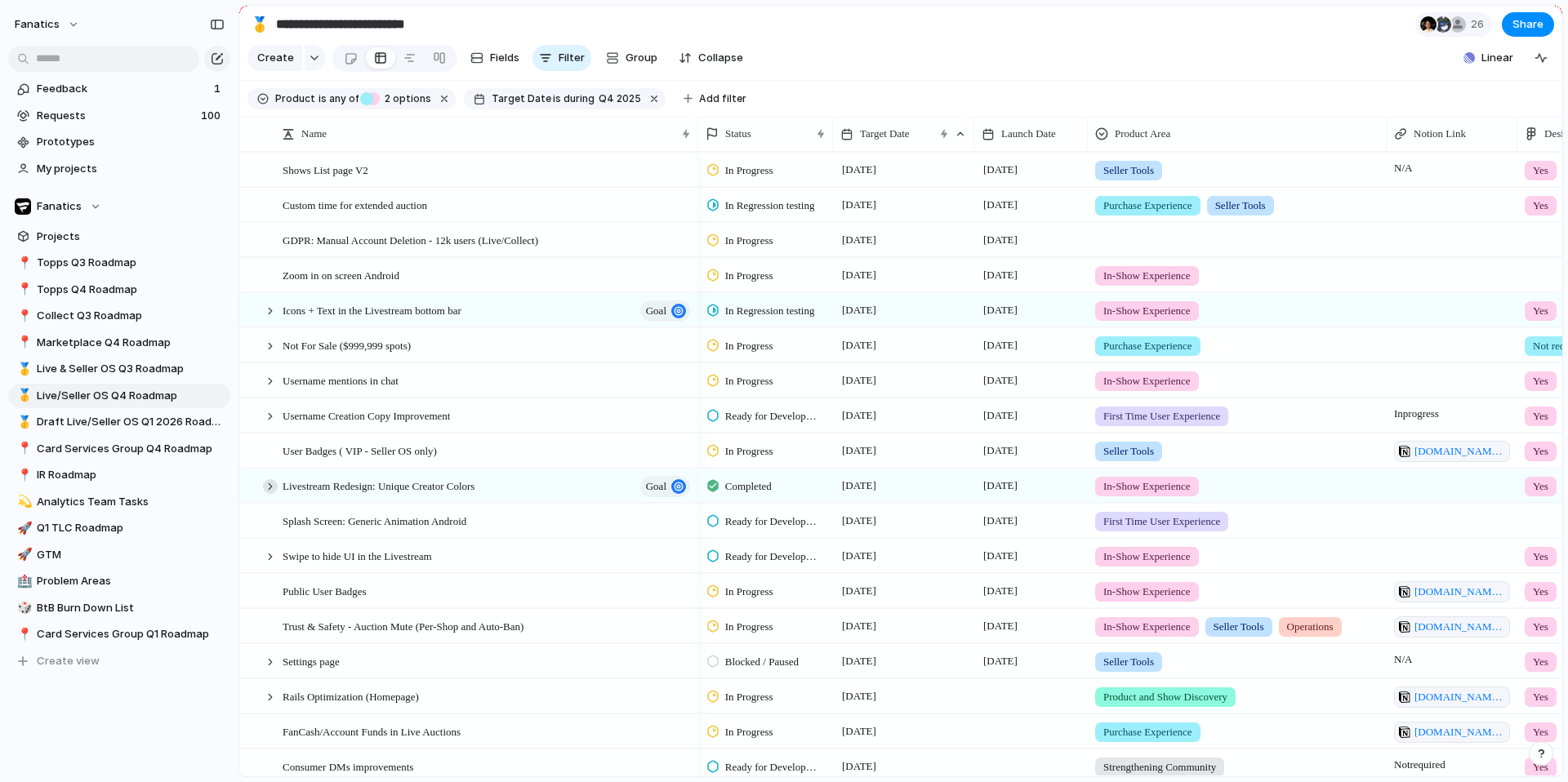
click at [270, 487] on div at bounding box center [270, 486] width 14 height 14
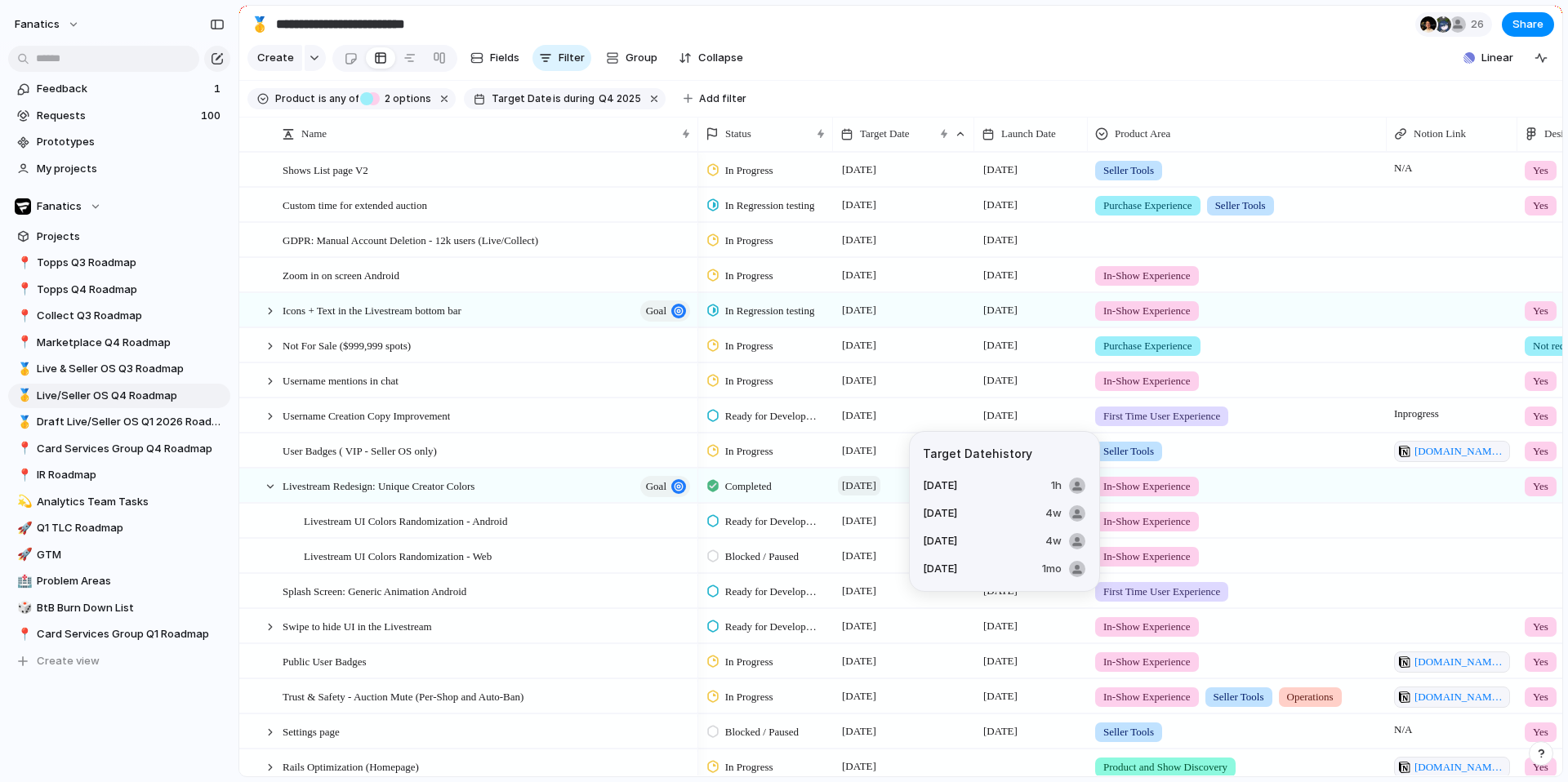
click at [881, 485] on span "[DATE]" at bounding box center [859, 486] width 43 height 20
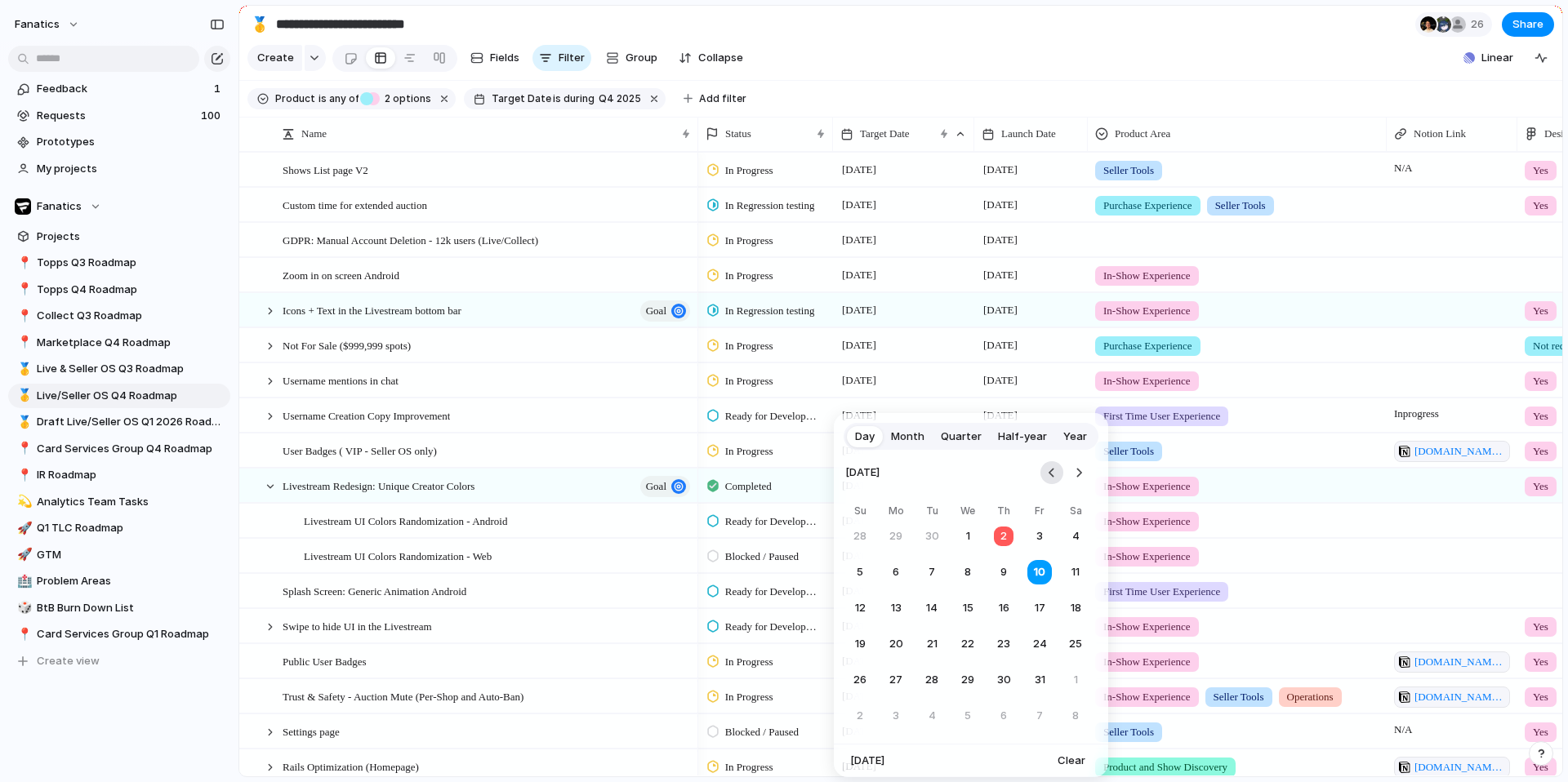
click at [1052, 471] on button "Go to the Previous Month" at bounding box center [1052, 473] width 23 height 23
click at [1038, 613] on button "19" at bounding box center [1039, 608] width 29 height 29
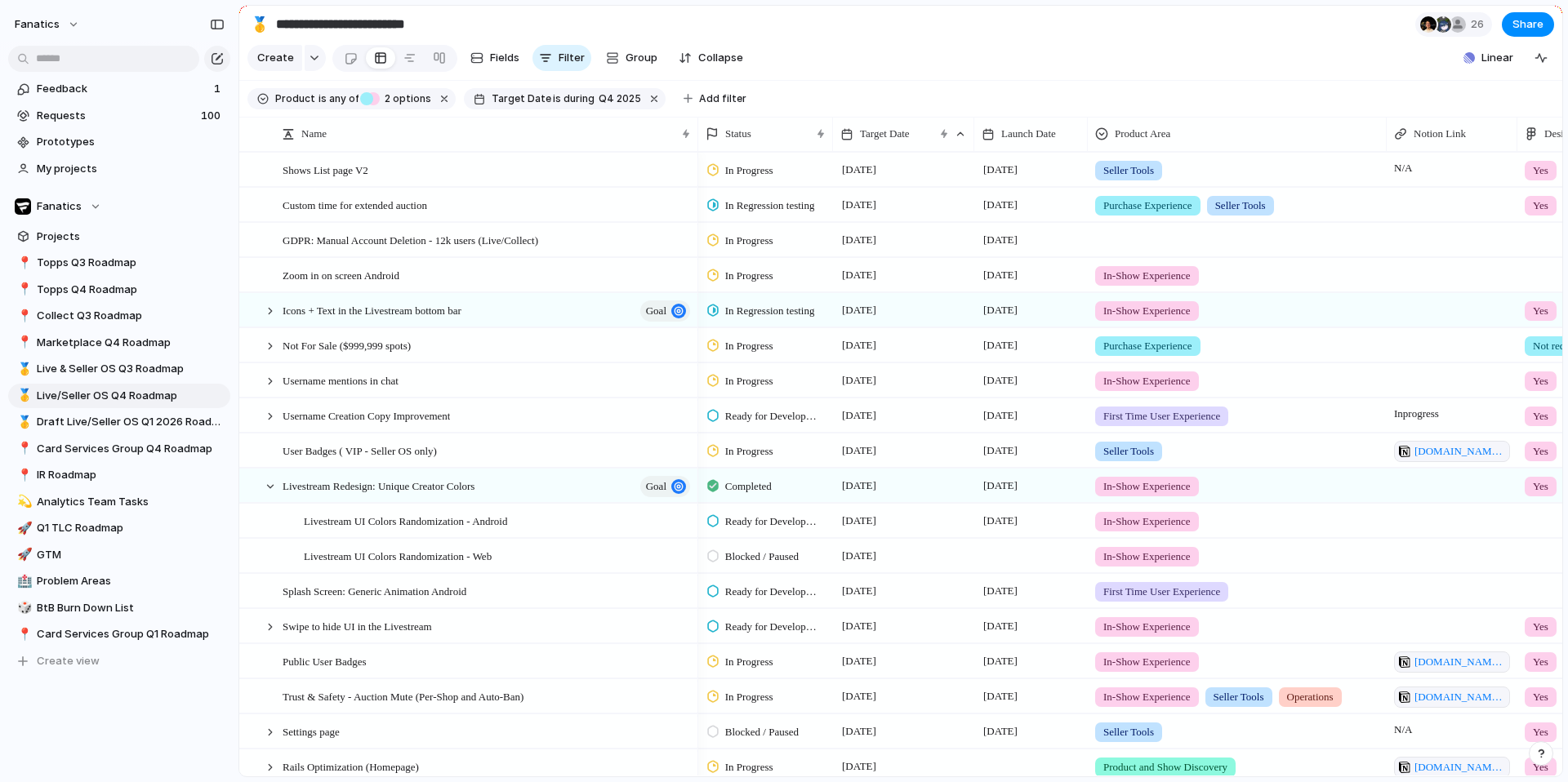
click at [1012, 559] on div at bounding box center [1031, 555] width 114 height 33
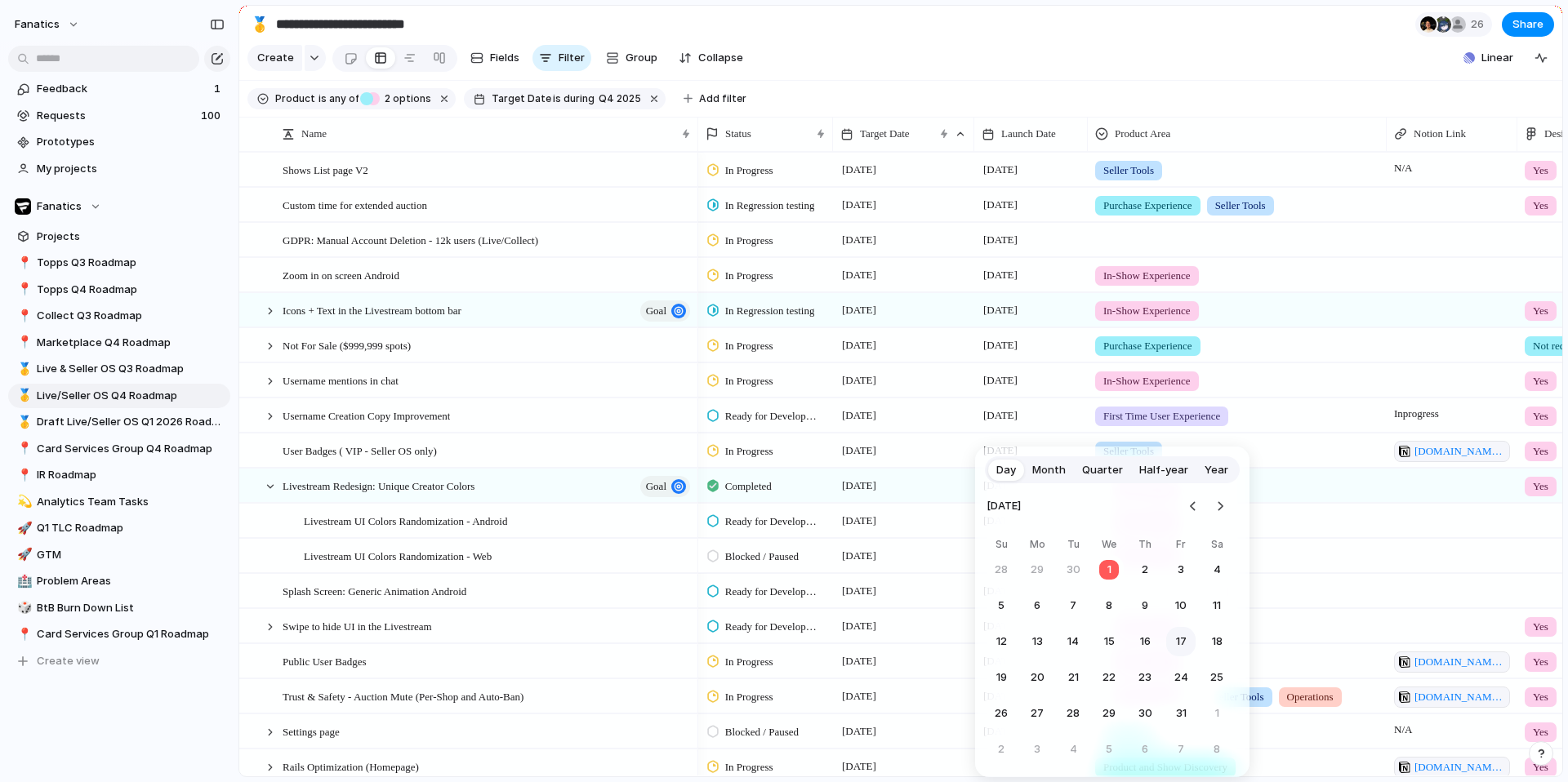
click at [1183, 647] on button "17" at bounding box center [1181, 642] width 29 height 29
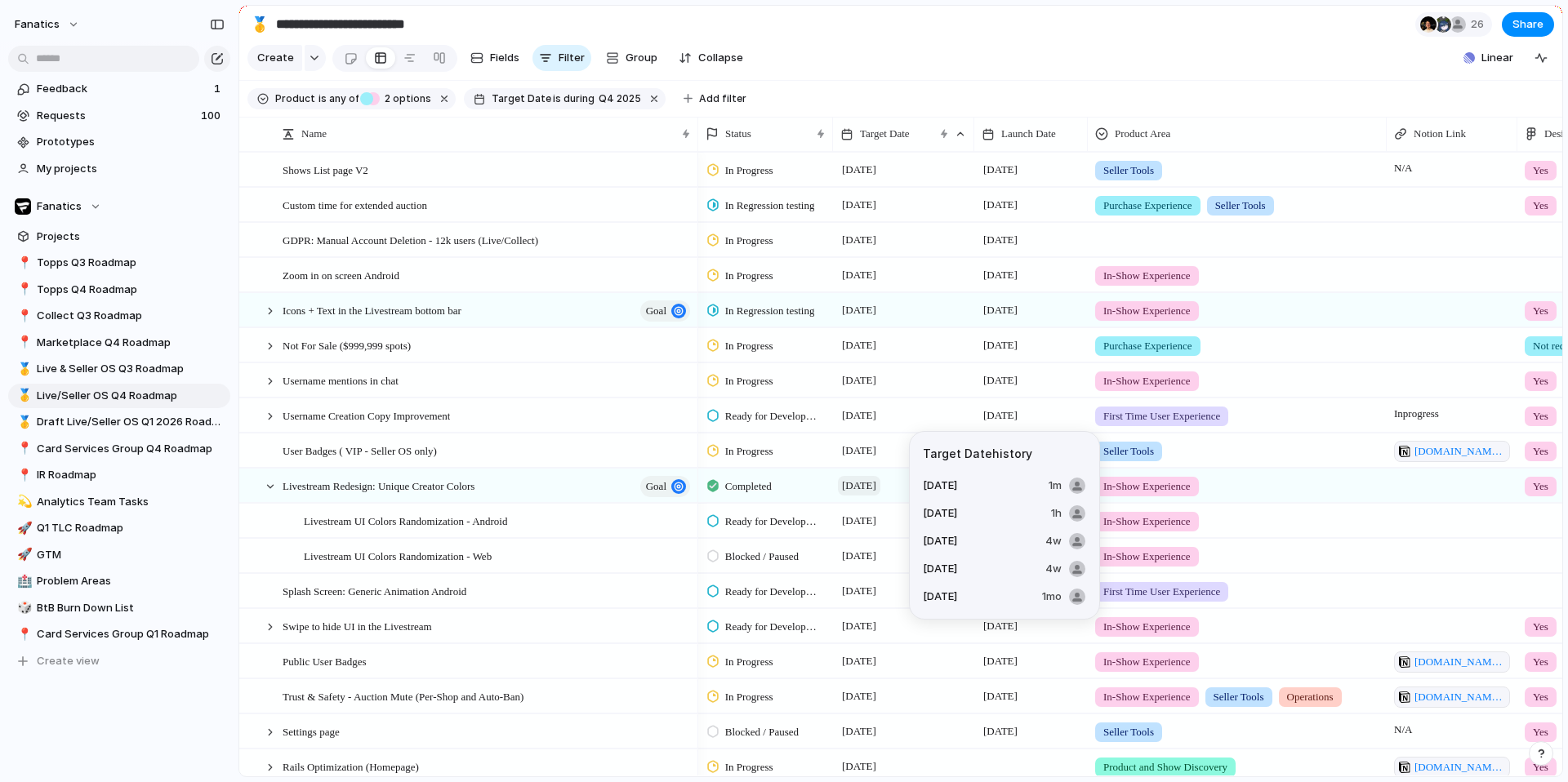
click at [875, 482] on span "[DATE]" at bounding box center [859, 486] width 43 height 20
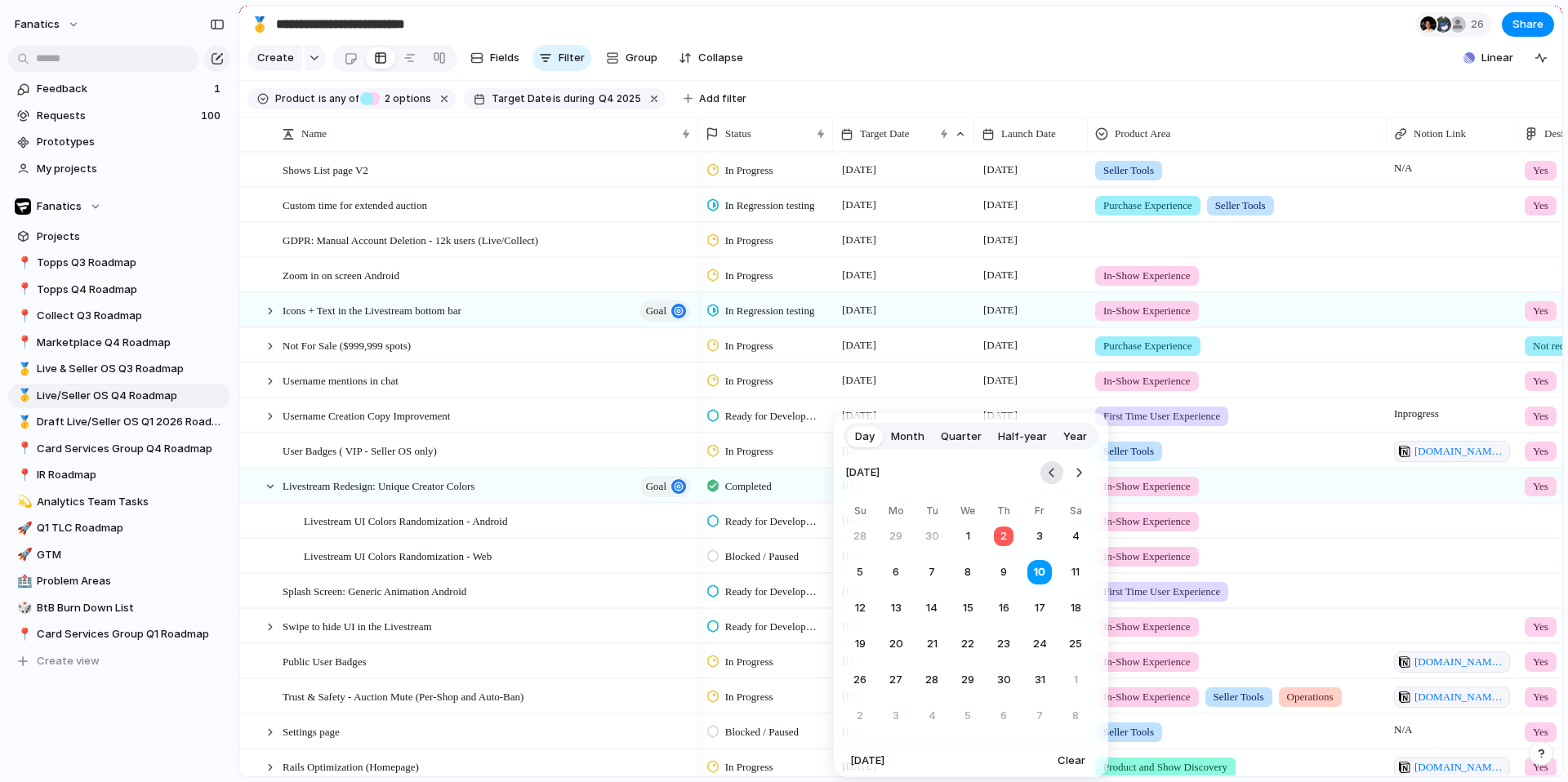
click at [1054, 466] on button "Go to the Previous Month" at bounding box center [1052, 473] width 23 height 23
click at [1043, 611] on button "19" at bounding box center [1039, 608] width 29 height 29
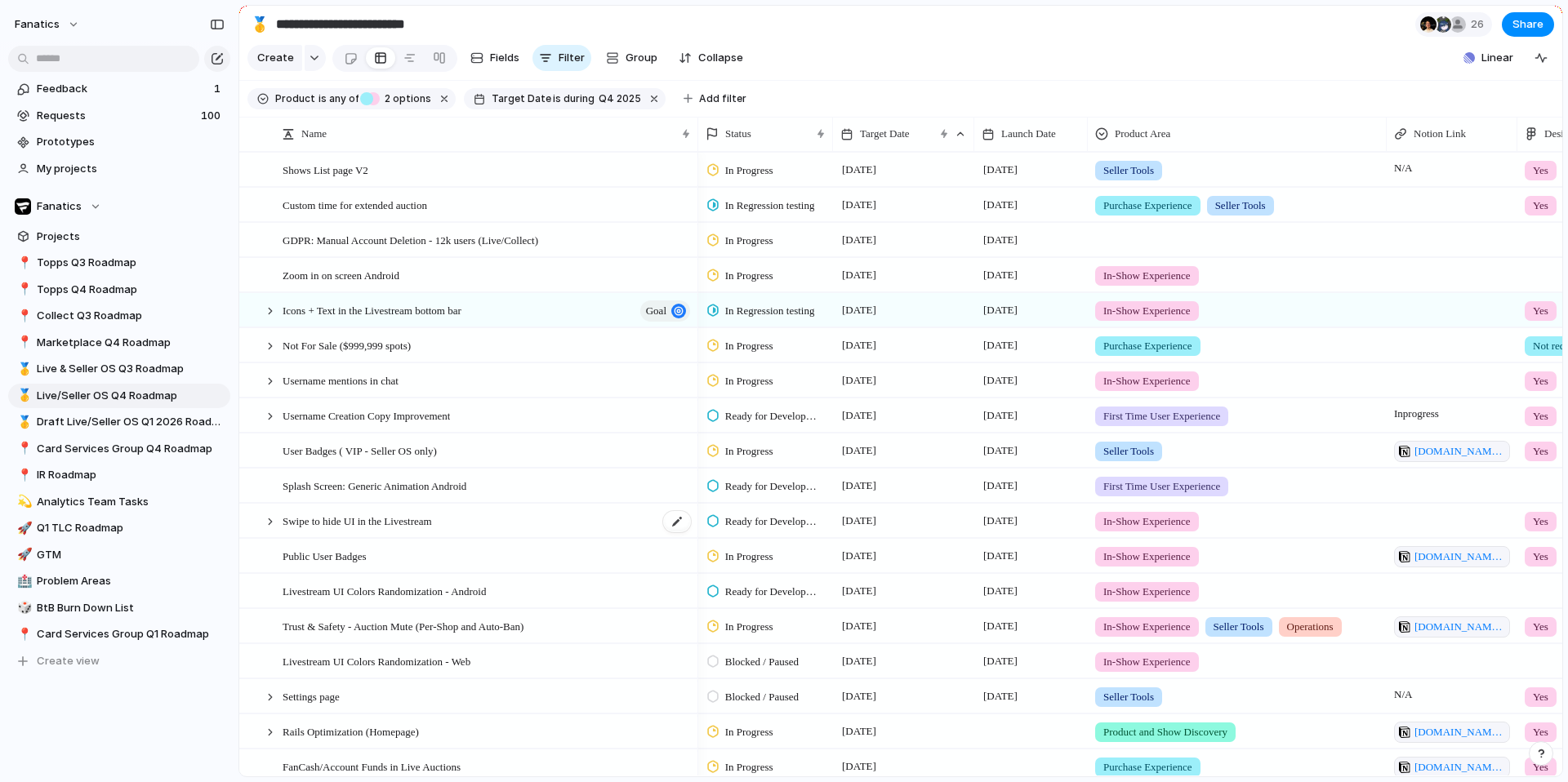
click at [502, 527] on div "Swipe to hide UI in the Livestream" at bounding box center [488, 521] width 410 height 33
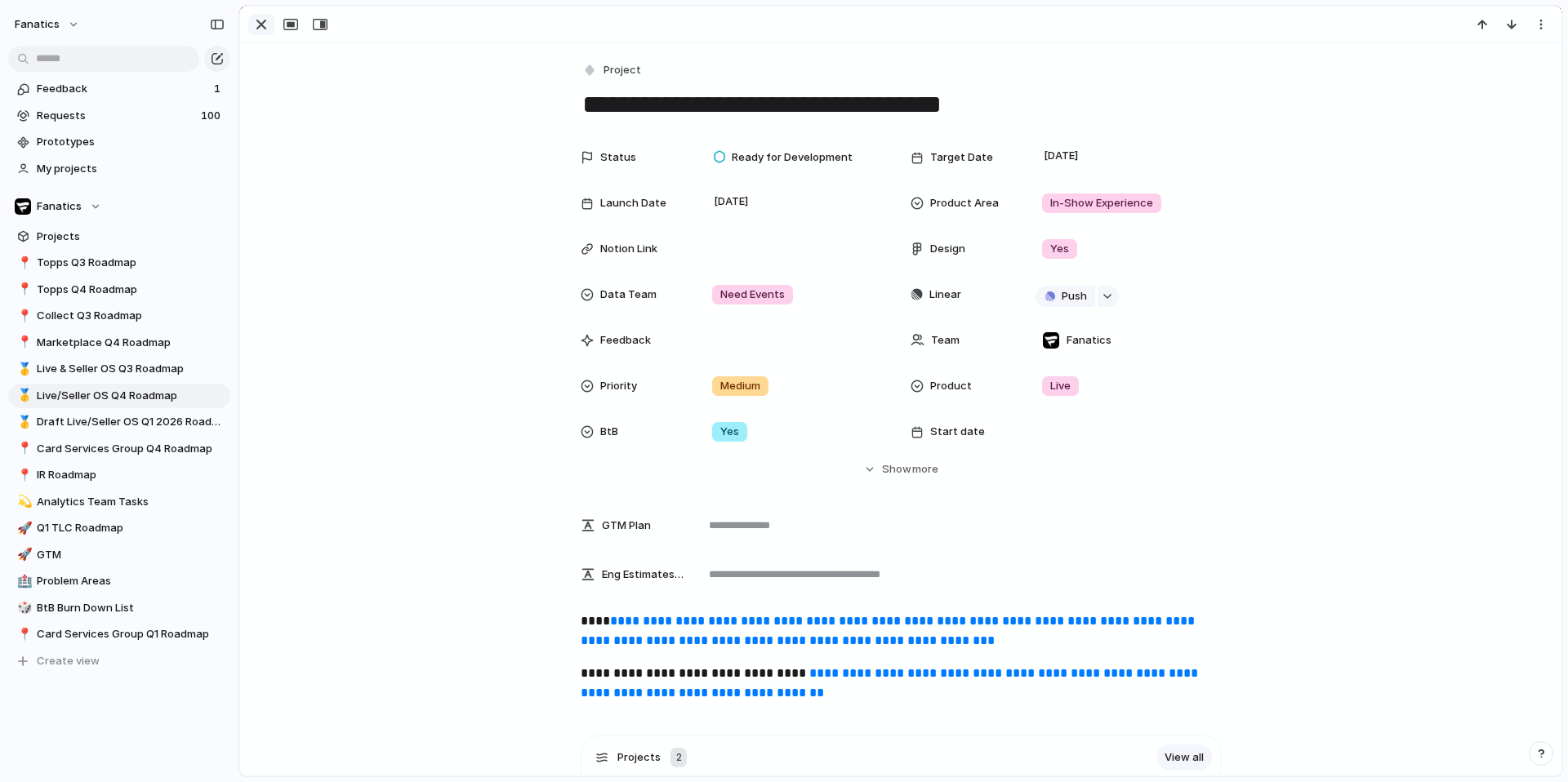
click at [252, 28] on div "button" at bounding box center [261, 24] width 20 height 20
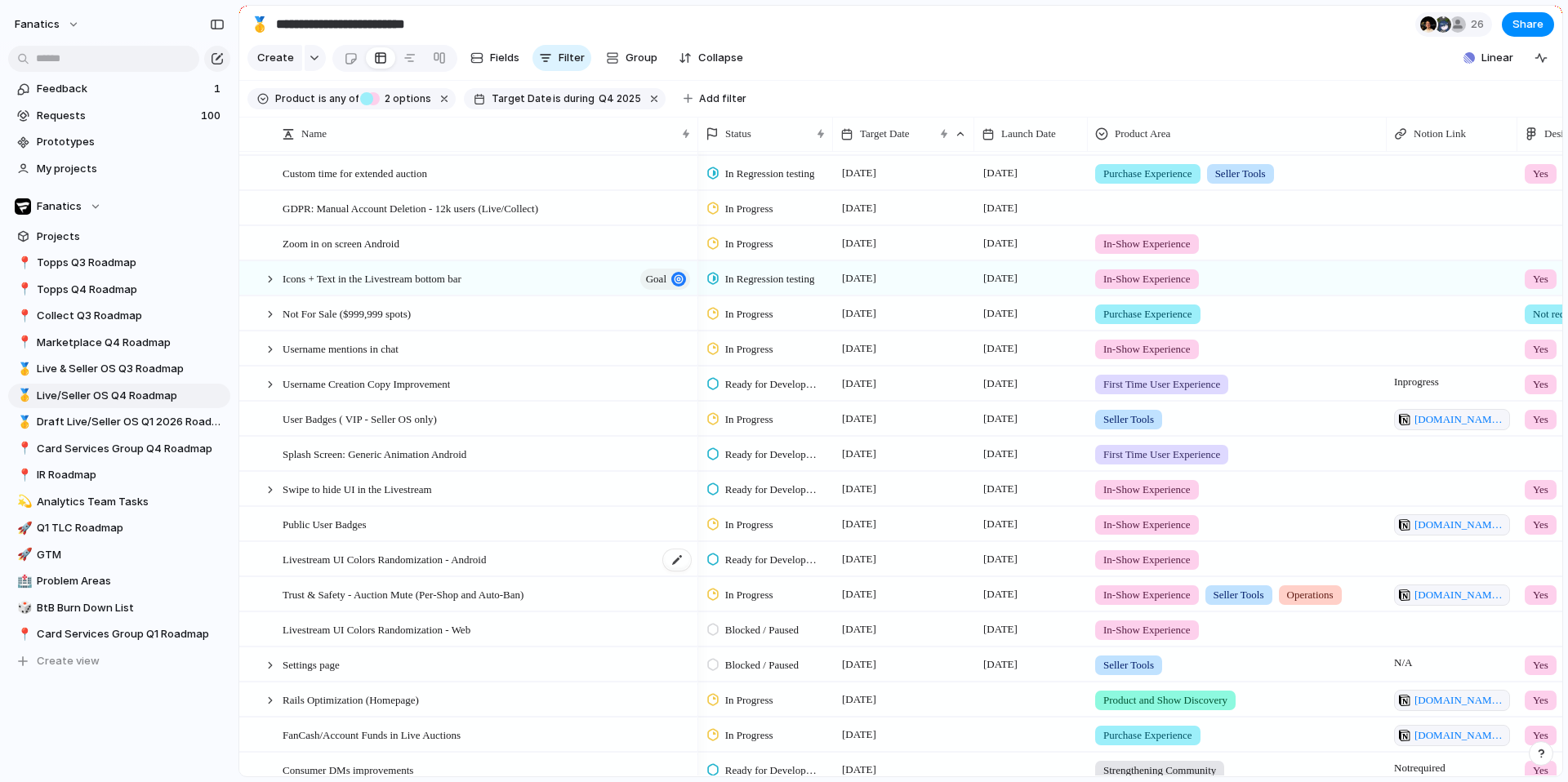
scroll to position [32, 0]
click at [486, 560] on span "Livestream UI Colors Randomization - Android" at bounding box center [384, 558] width 203 height 19
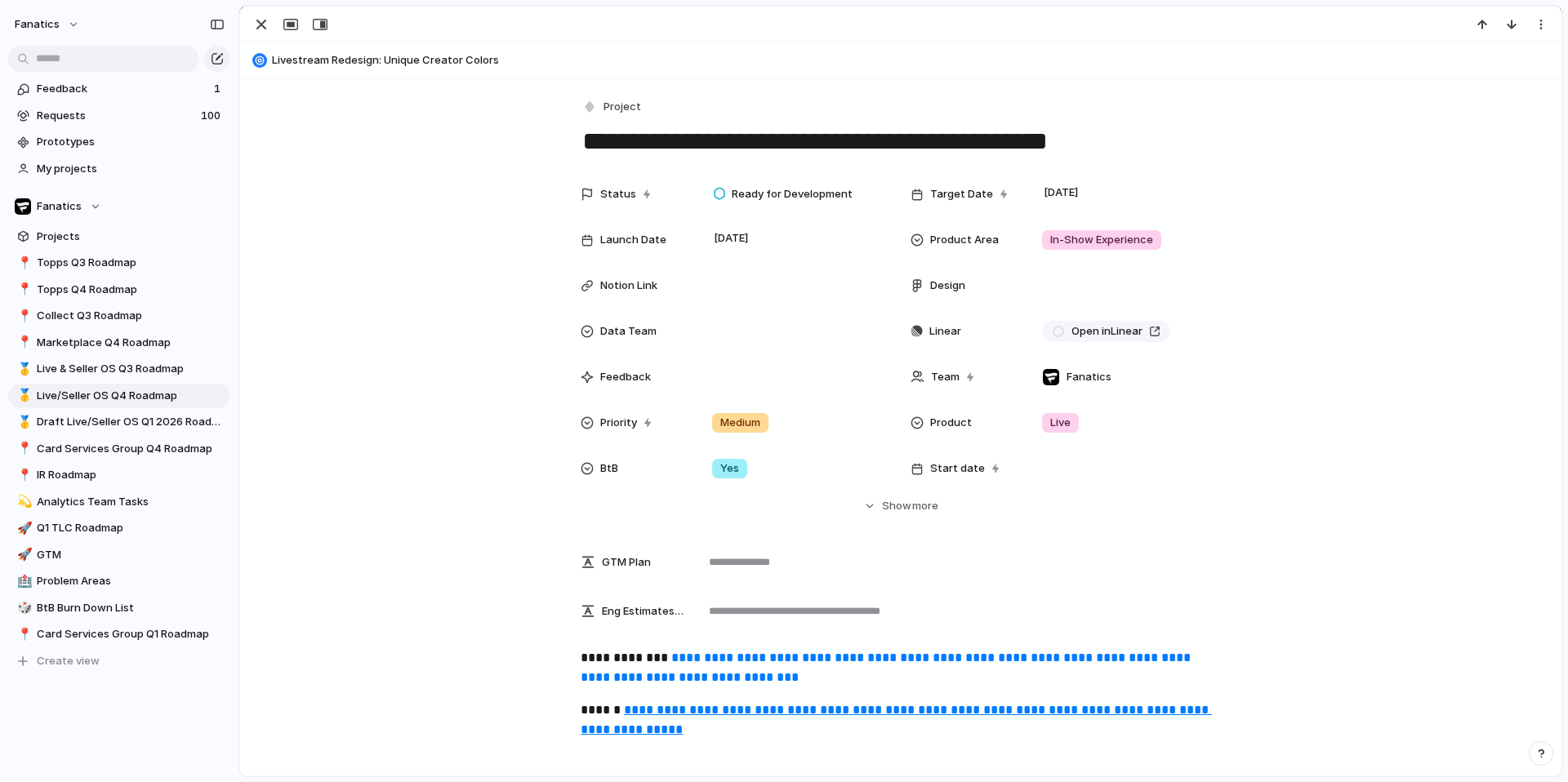
drag, startPoint x: 1002, startPoint y: 144, endPoint x: 551, endPoint y: 138, distance: 451.0
click at [551, 138] on div "**********" at bounding box center [901, 642] width 1321 height 1128
type textarea "**********"
click at [253, 33] on div "button" at bounding box center [261, 24] width 20 height 20
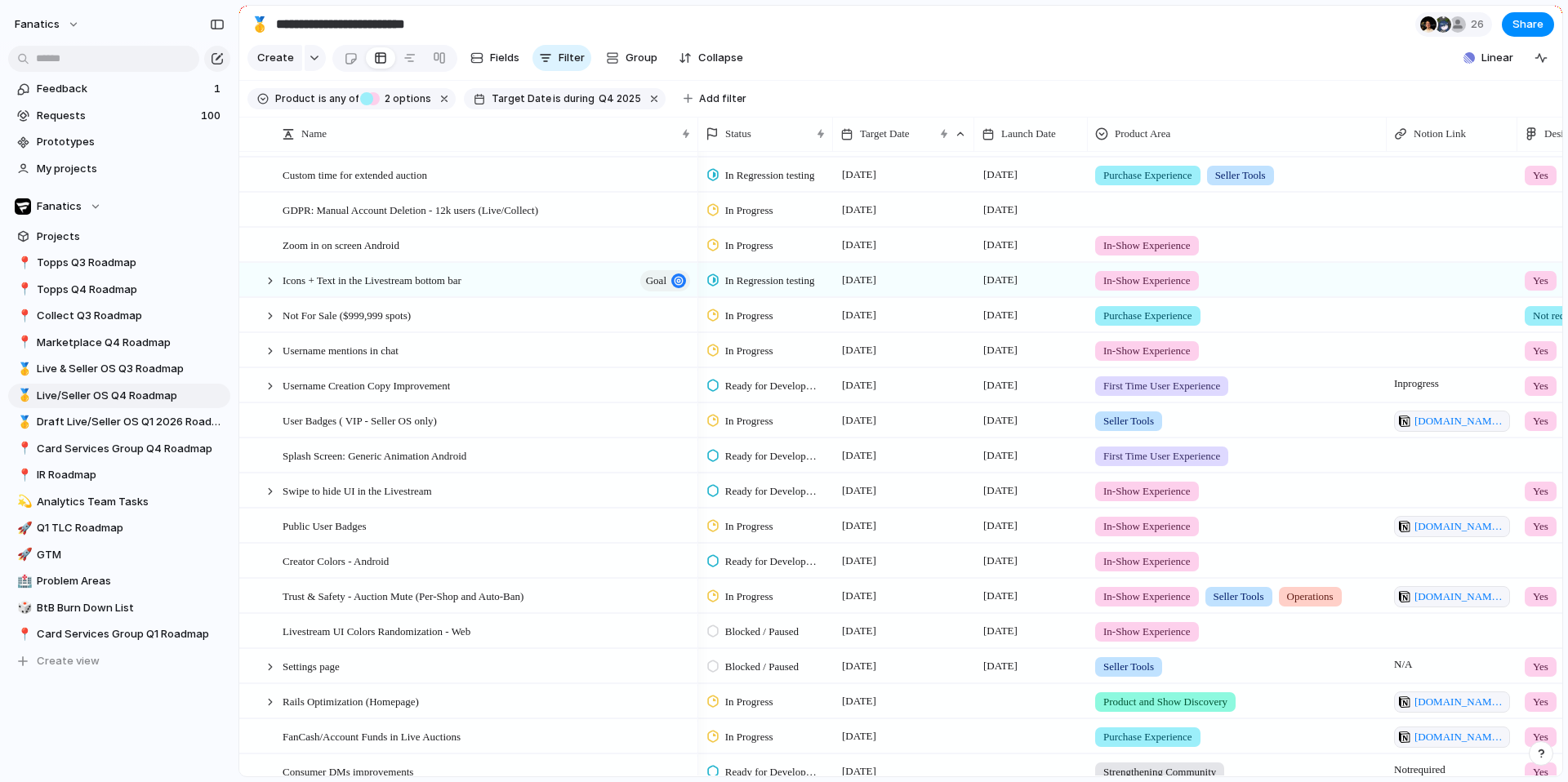
scroll to position [26, 0]
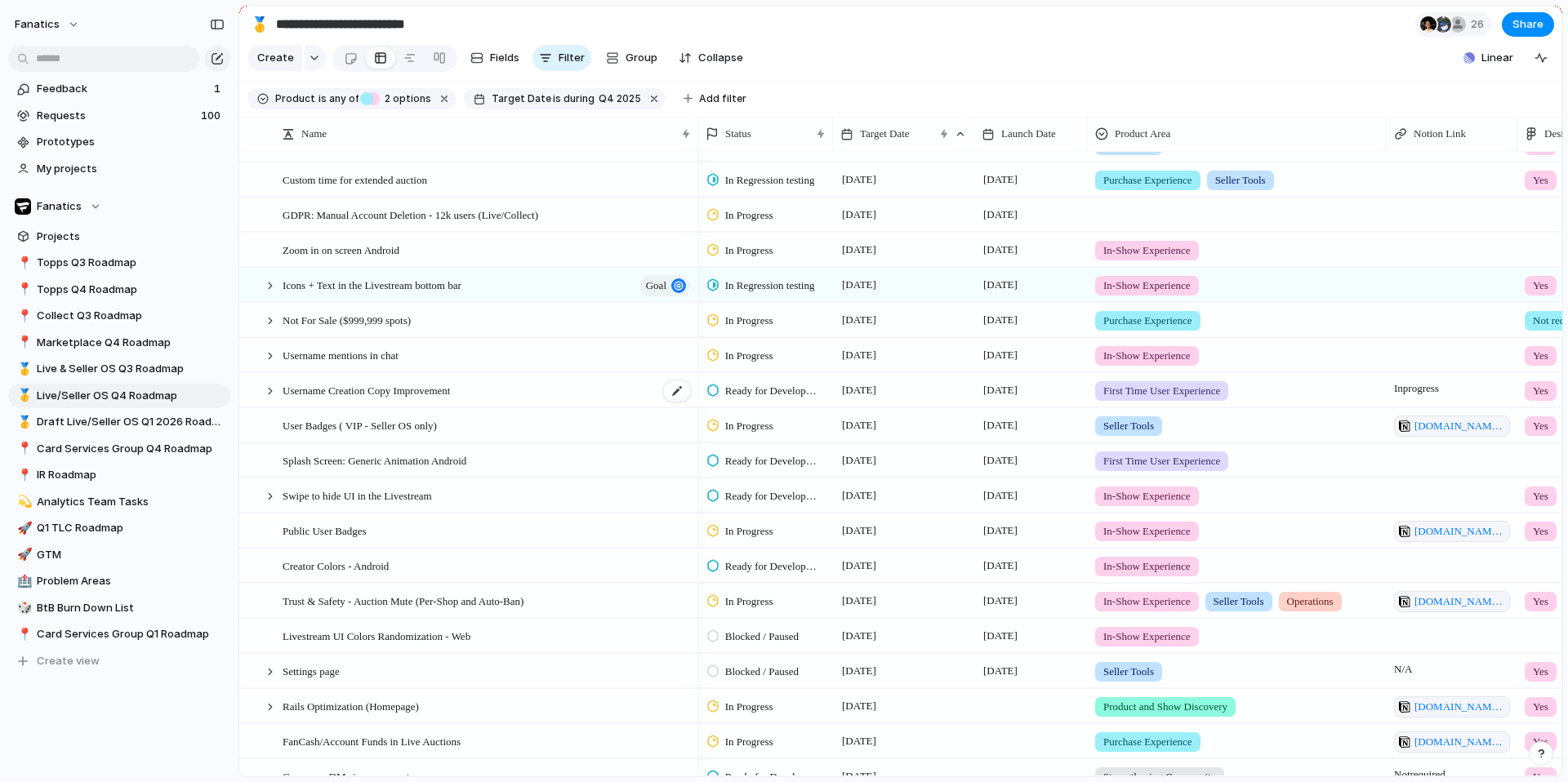
click at [476, 401] on div "Username Creation Copy Improvement" at bounding box center [488, 390] width 410 height 33
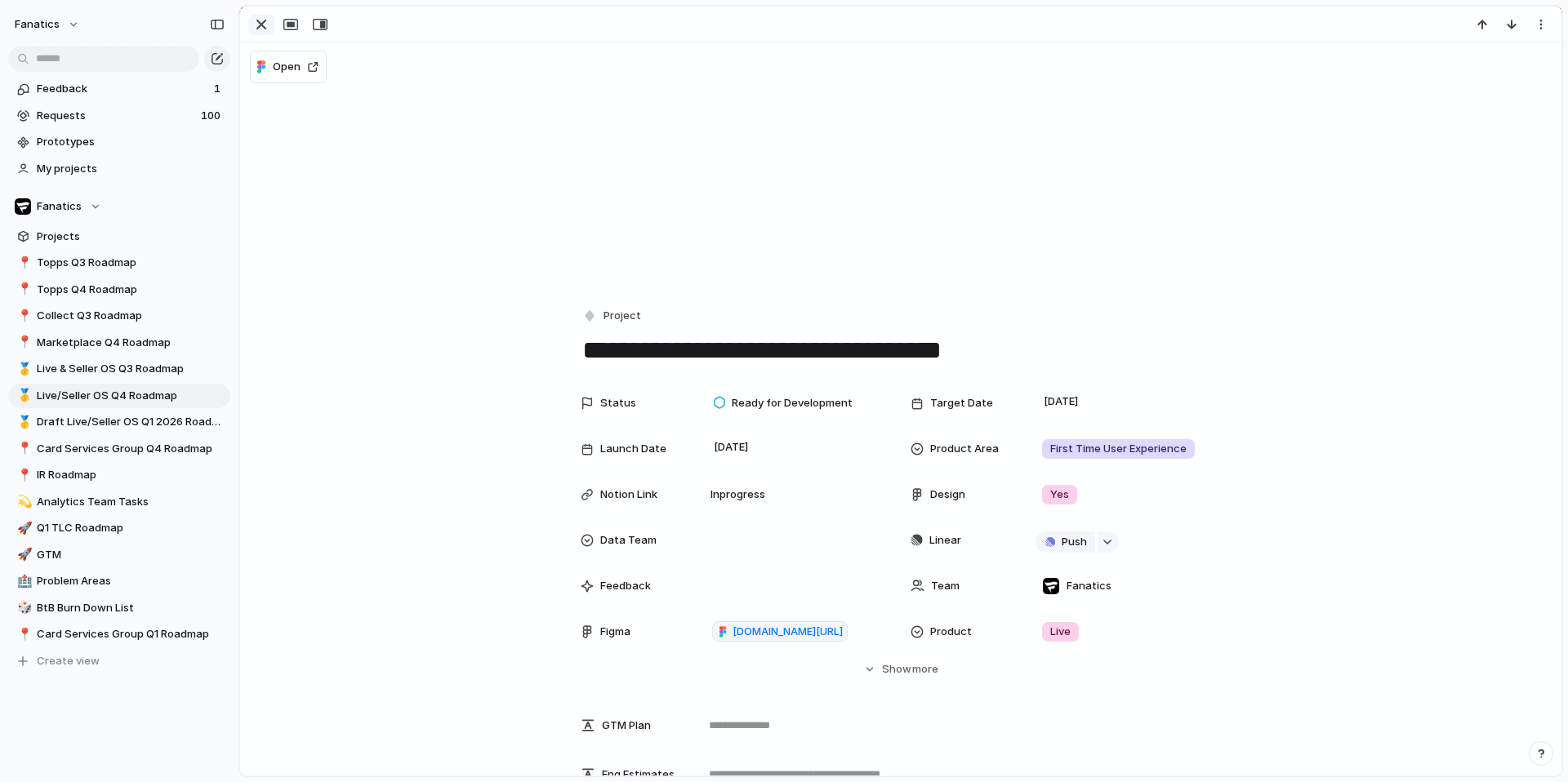
click at [263, 20] on div "button" at bounding box center [261, 24] width 20 height 20
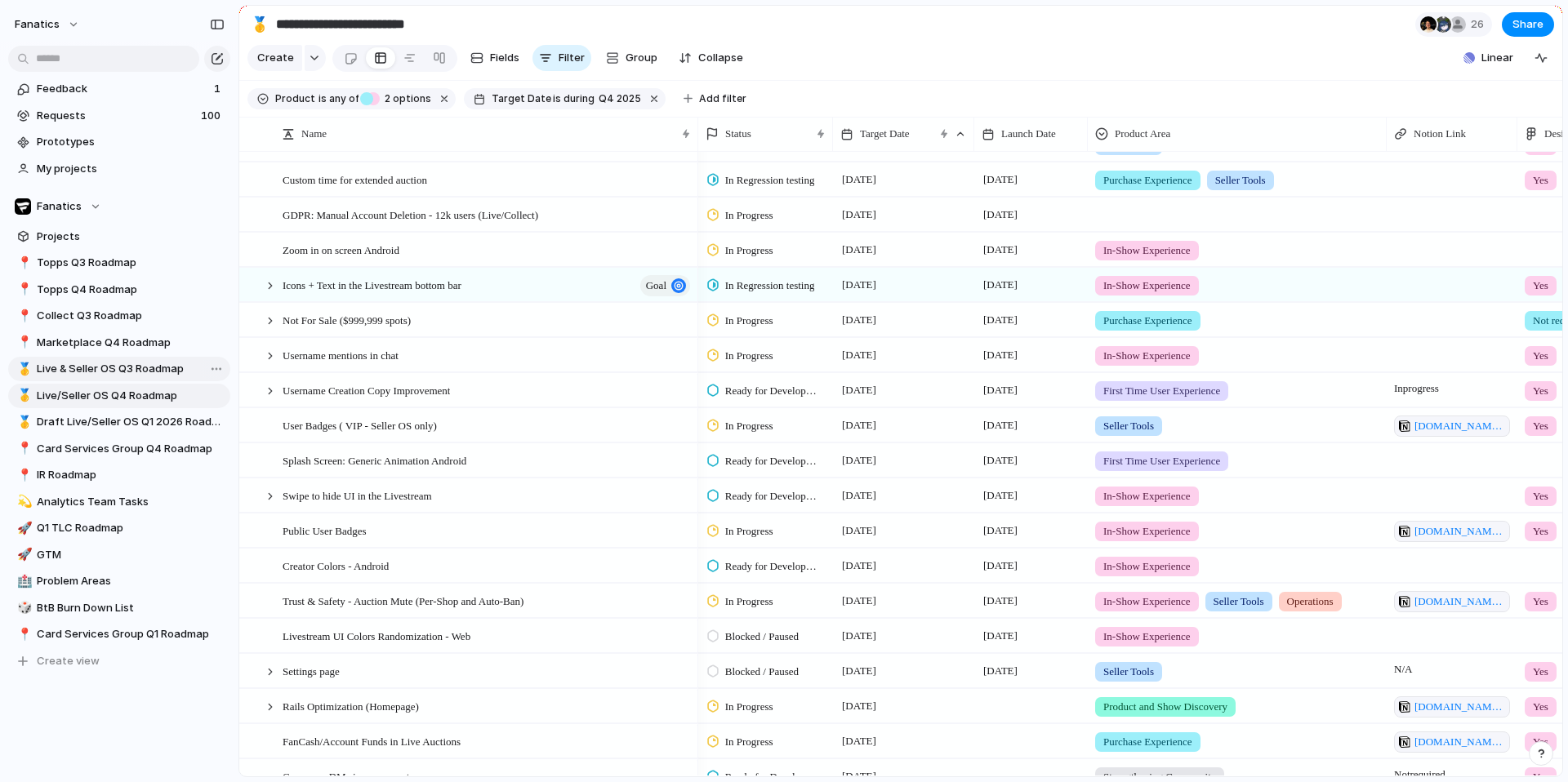
click at [147, 365] on span "Live & Seller OS Q3 Roadmap" at bounding box center [131, 368] width 188 height 16
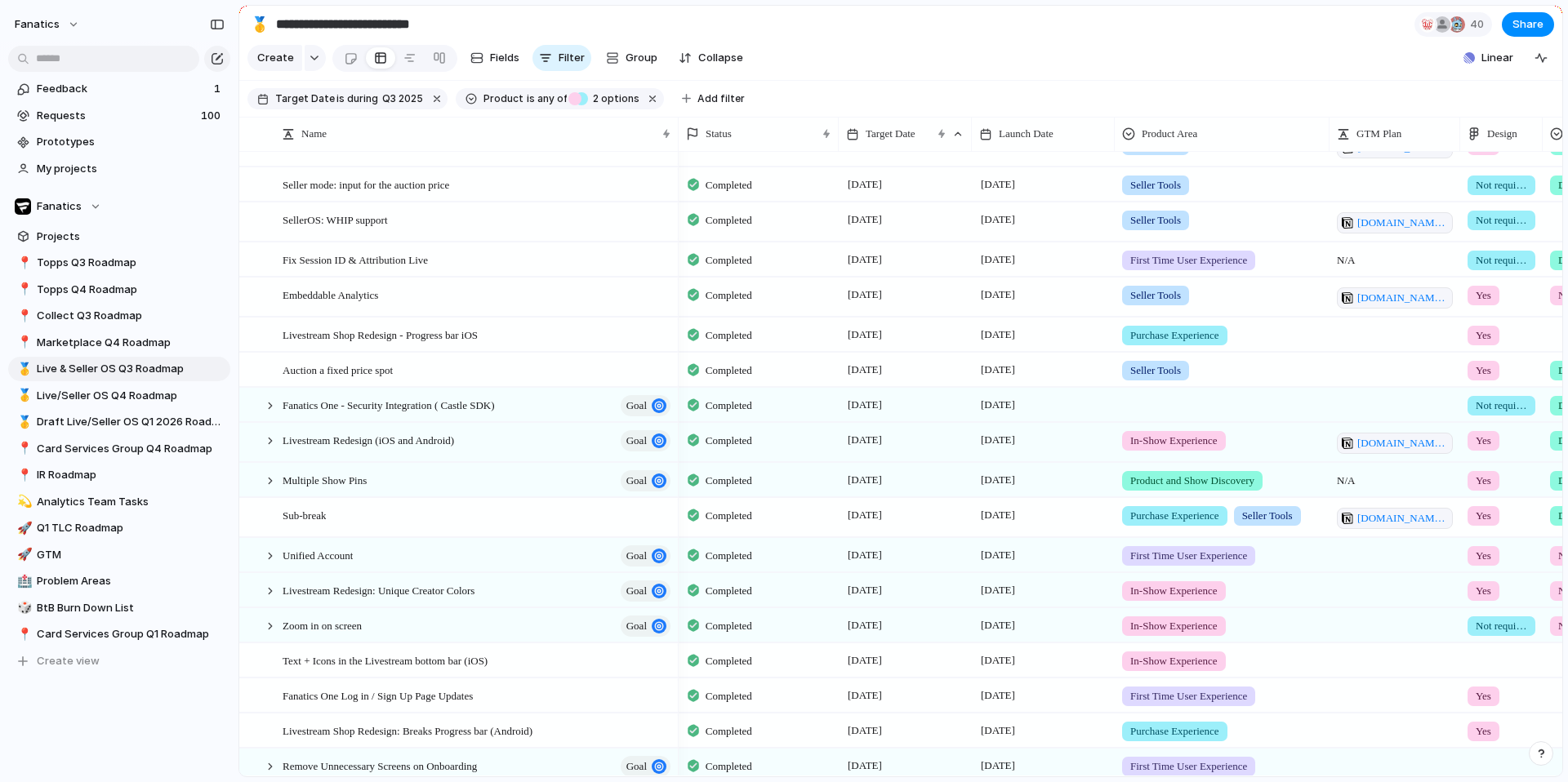
scroll to position [278, 0]
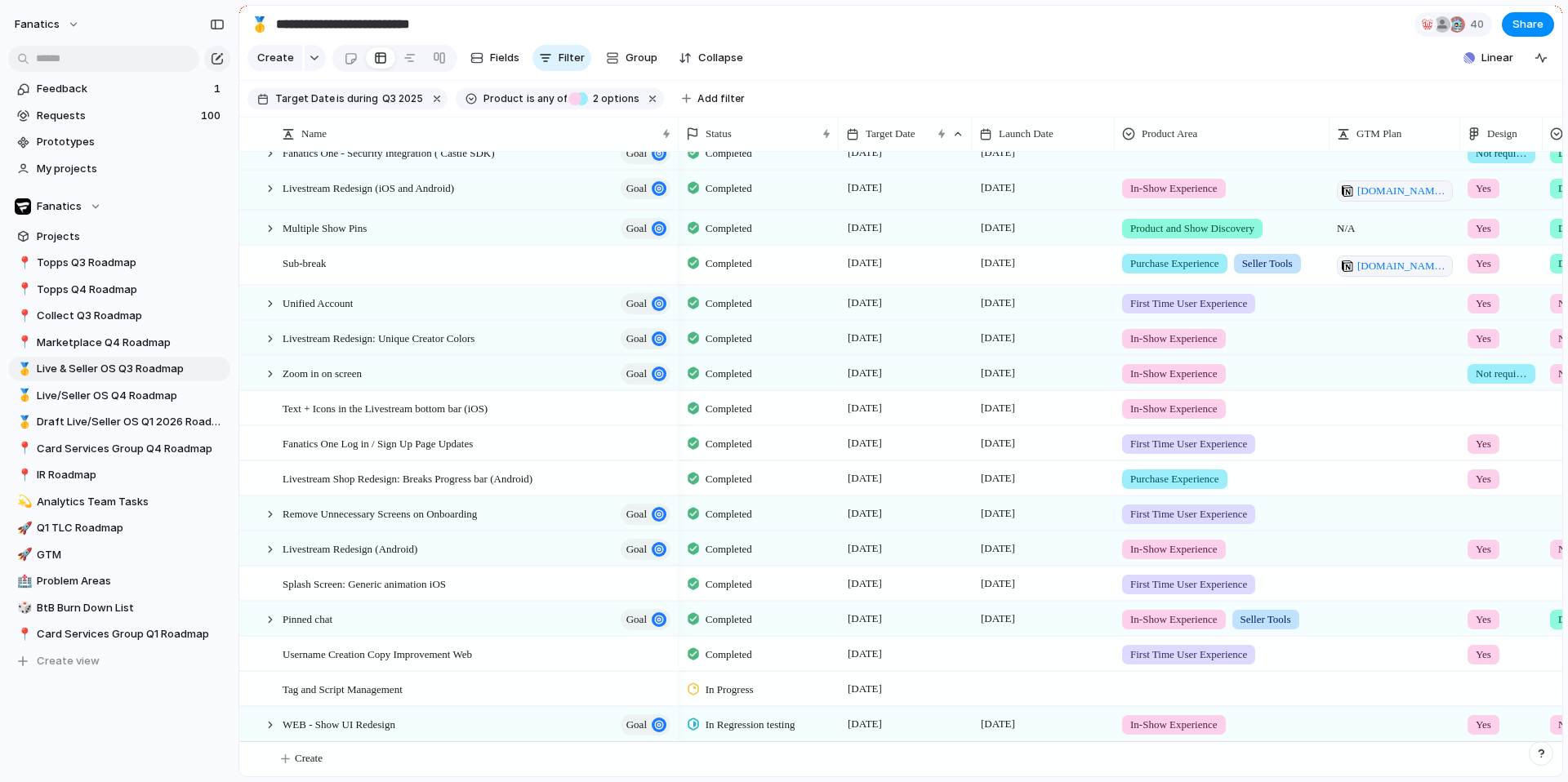
click at [1044, 651] on div at bounding box center [1043, 653] width 143 height 33
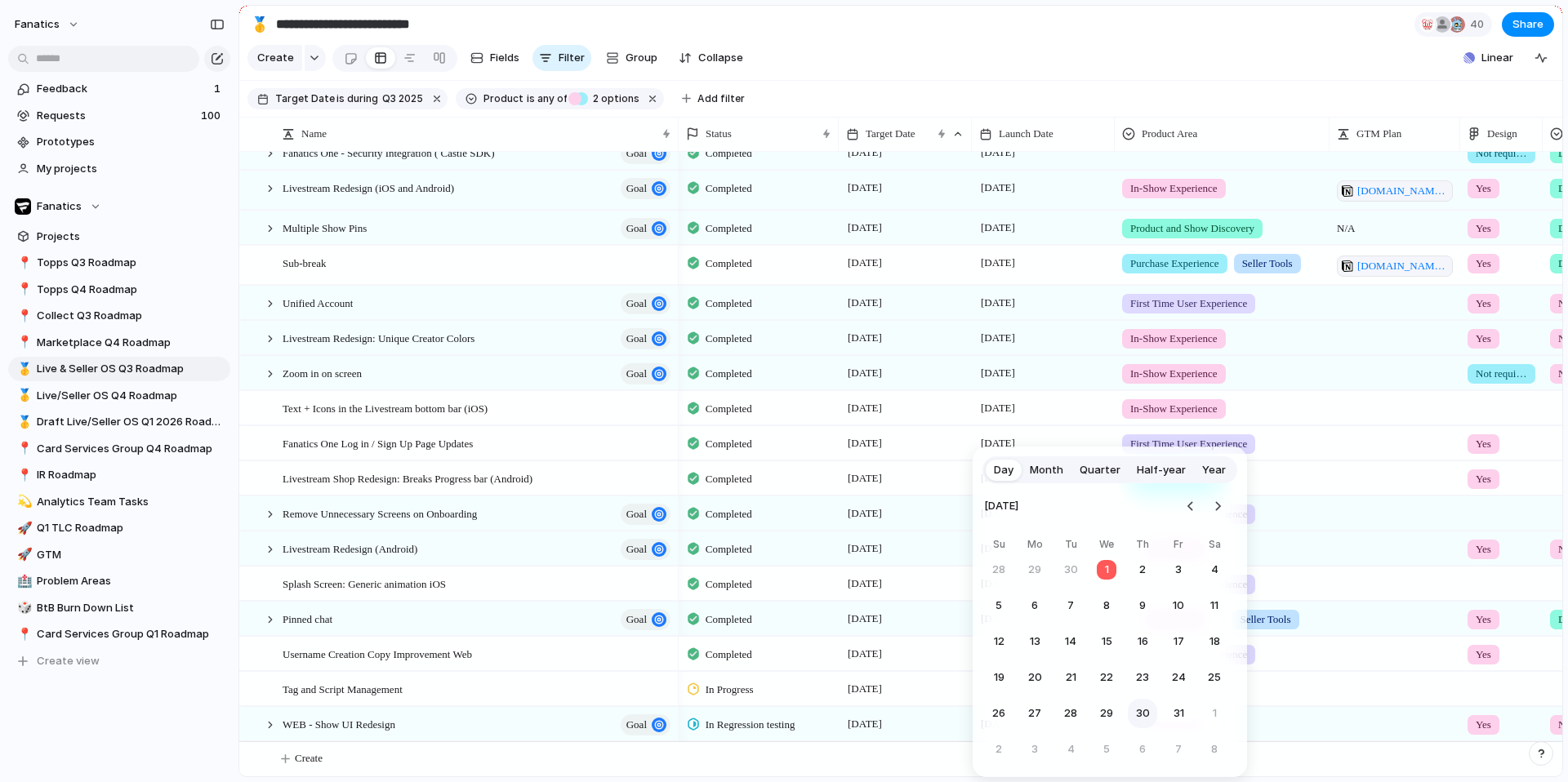
click at [1144, 712] on button "30" at bounding box center [1142, 714] width 29 height 29
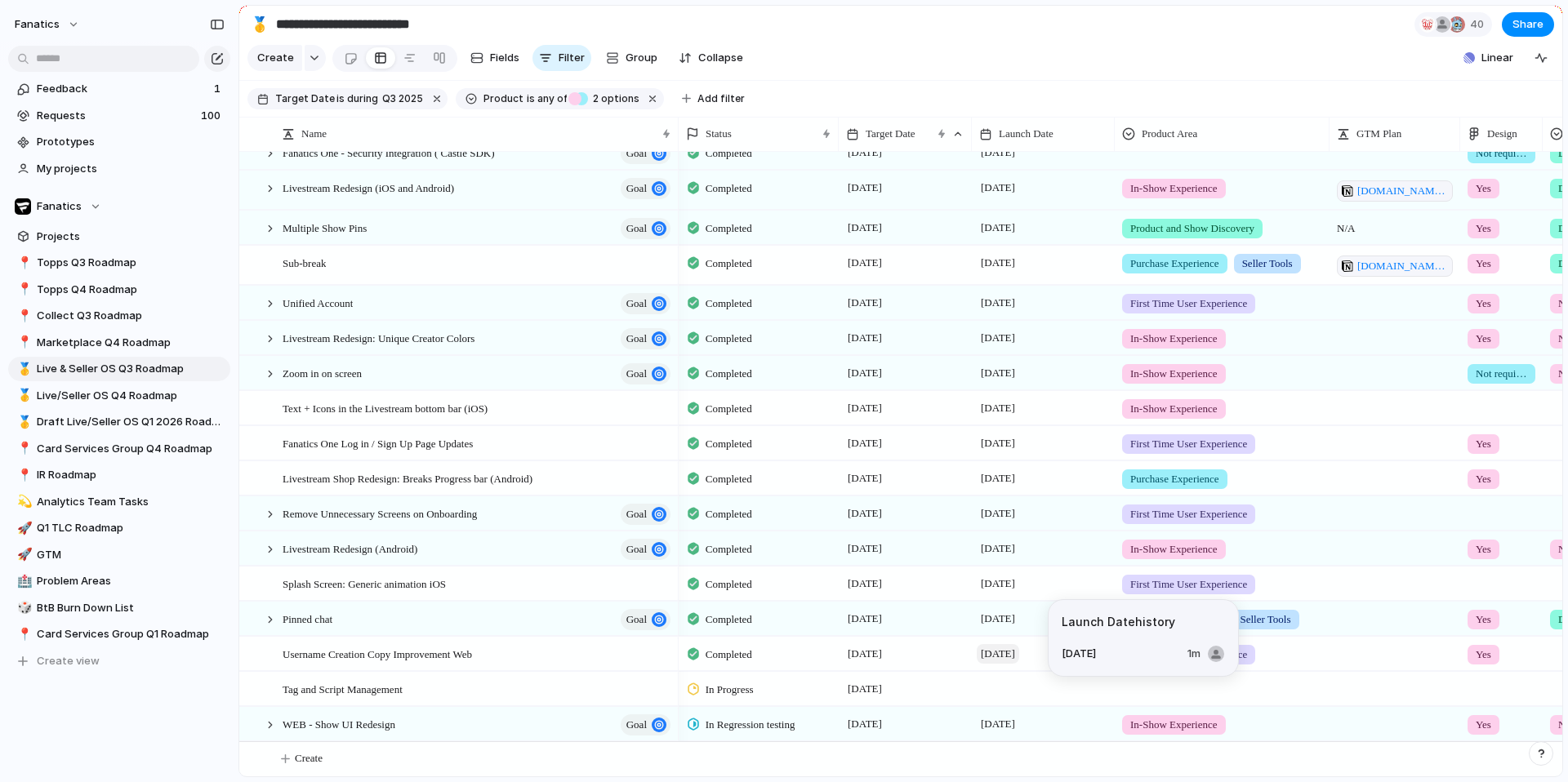
click at [994, 652] on span "[DATE]" at bounding box center [998, 654] width 43 height 20
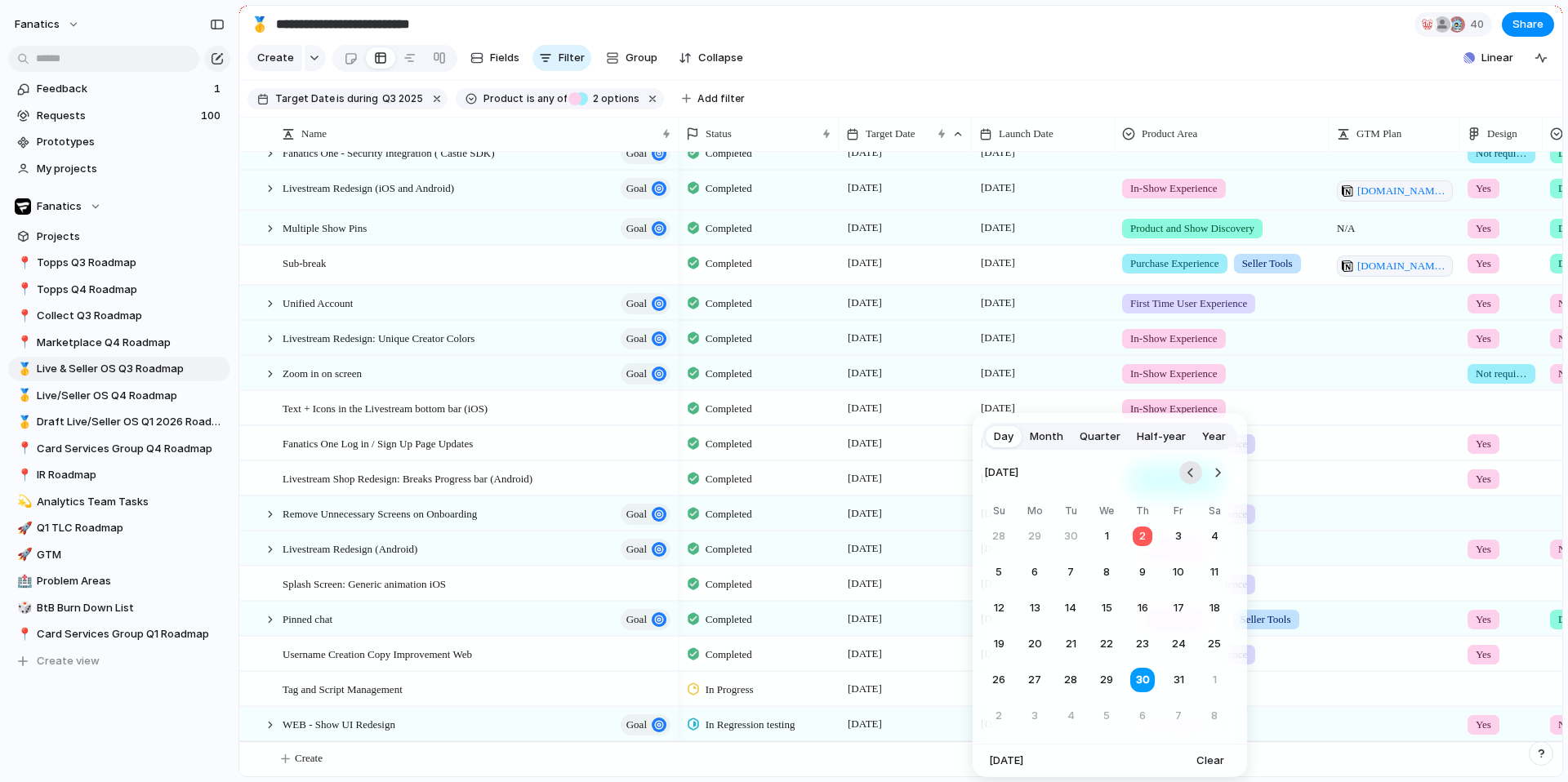
click at [1190, 471] on button "Go to the Previous Month" at bounding box center [1190, 473] width 23 height 23
click at [1068, 683] on button "30" at bounding box center [1071, 680] width 29 height 29
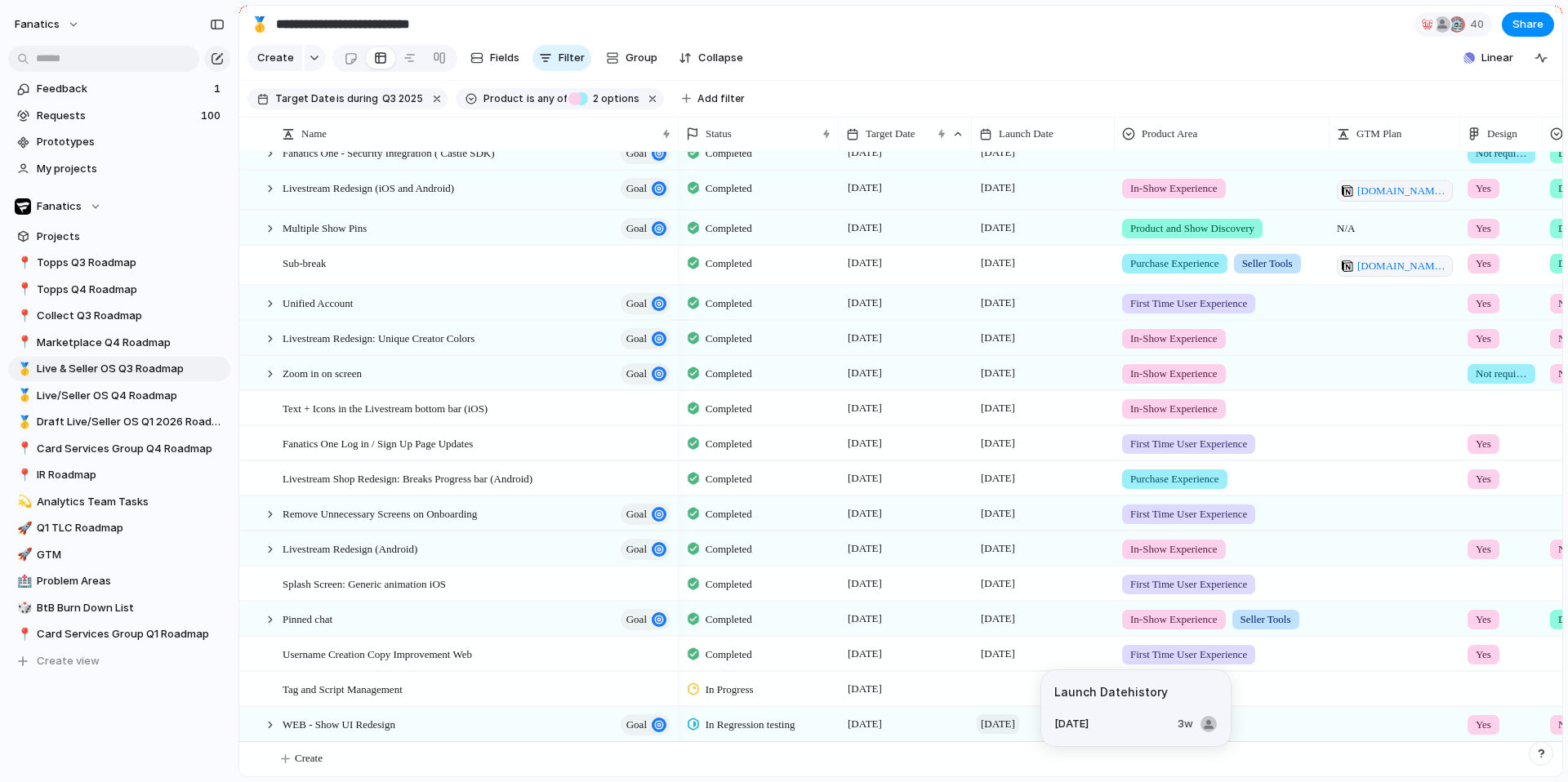
click at [999, 724] on span "[DATE]" at bounding box center [998, 724] width 43 height 20
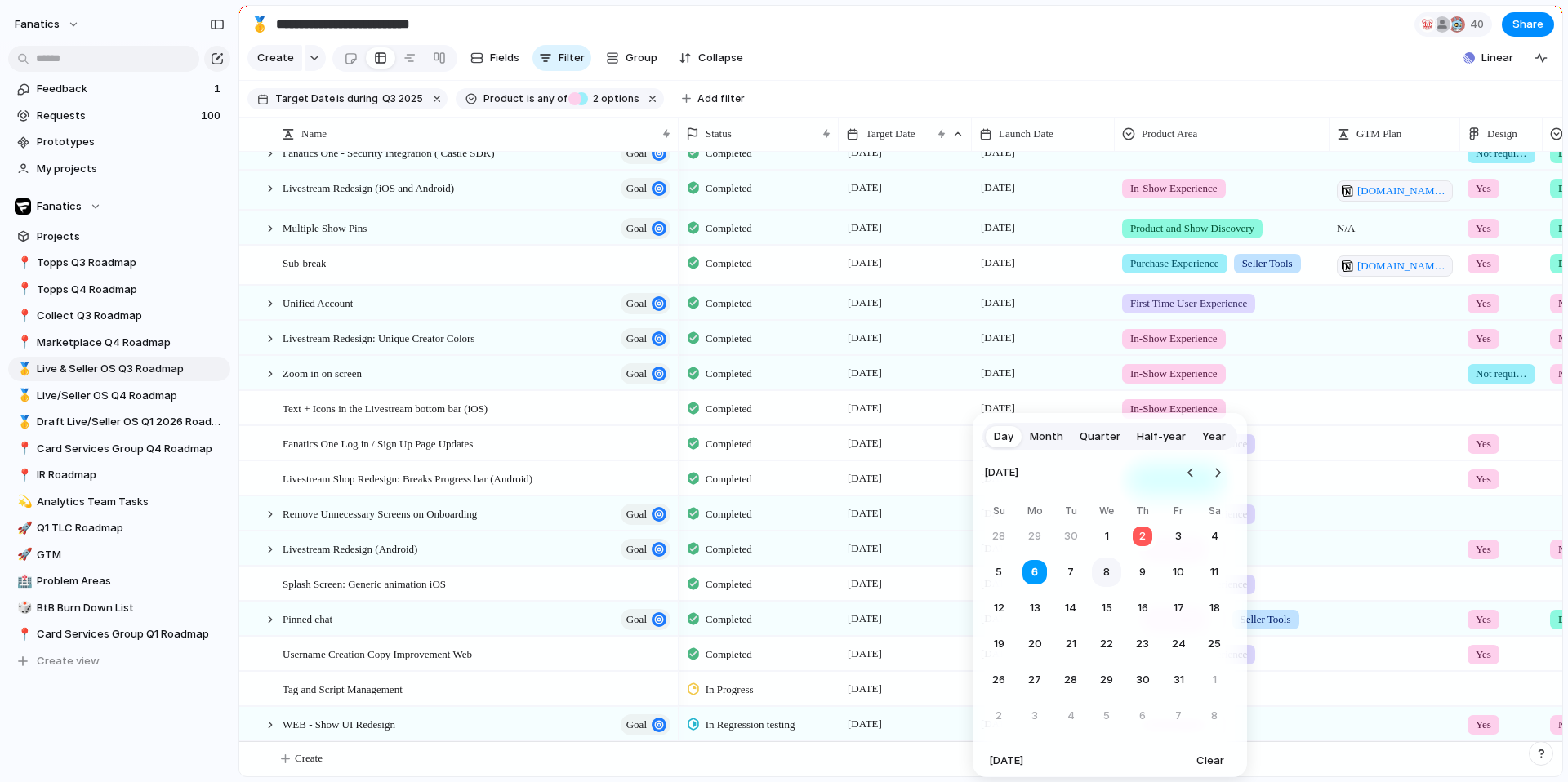
click at [1109, 563] on button "8" at bounding box center [1106, 572] width 29 height 29
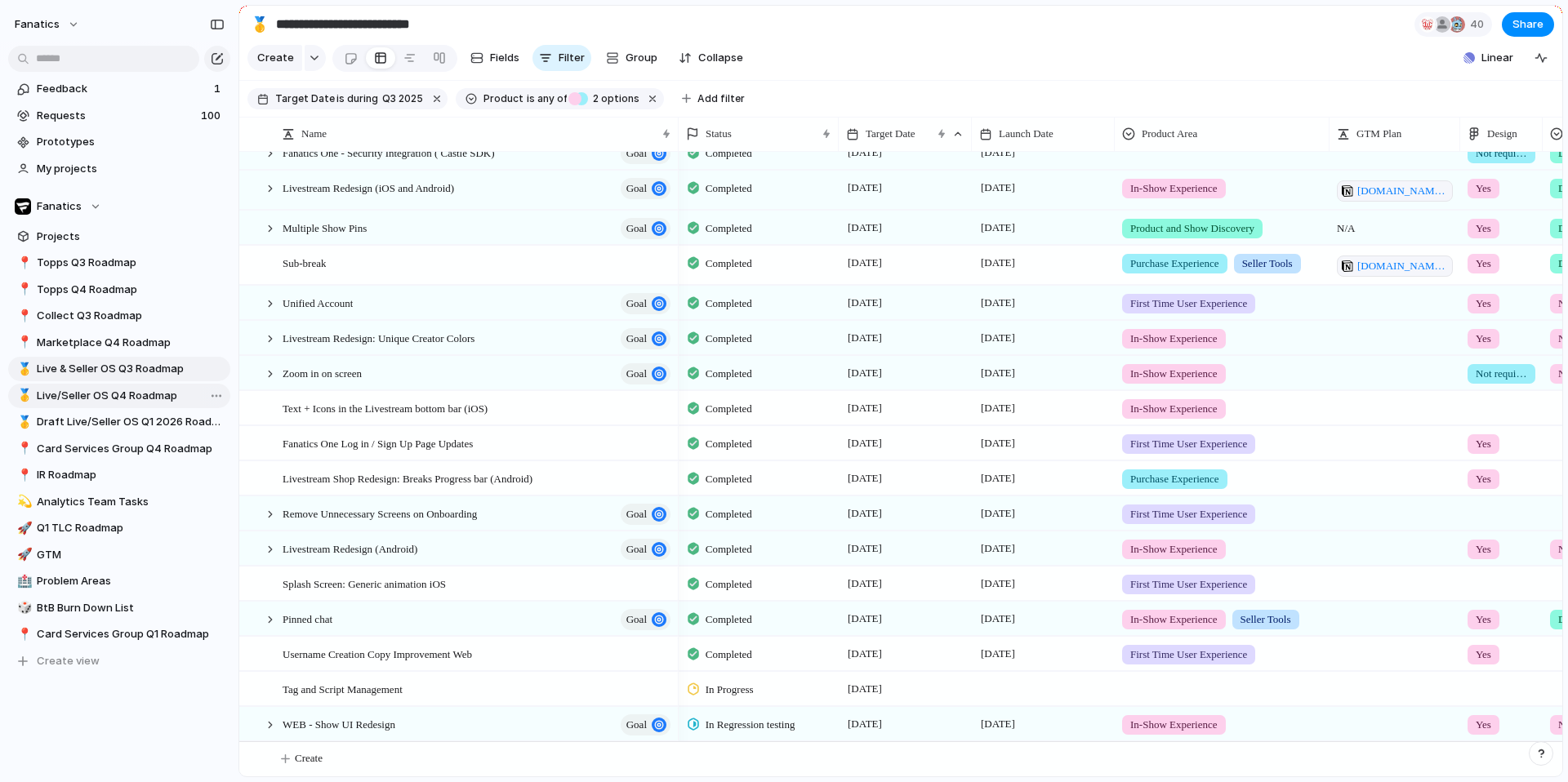
click at [110, 398] on span "Live/Seller OS Q4 Roadmap" at bounding box center [131, 396] width 188 height 16
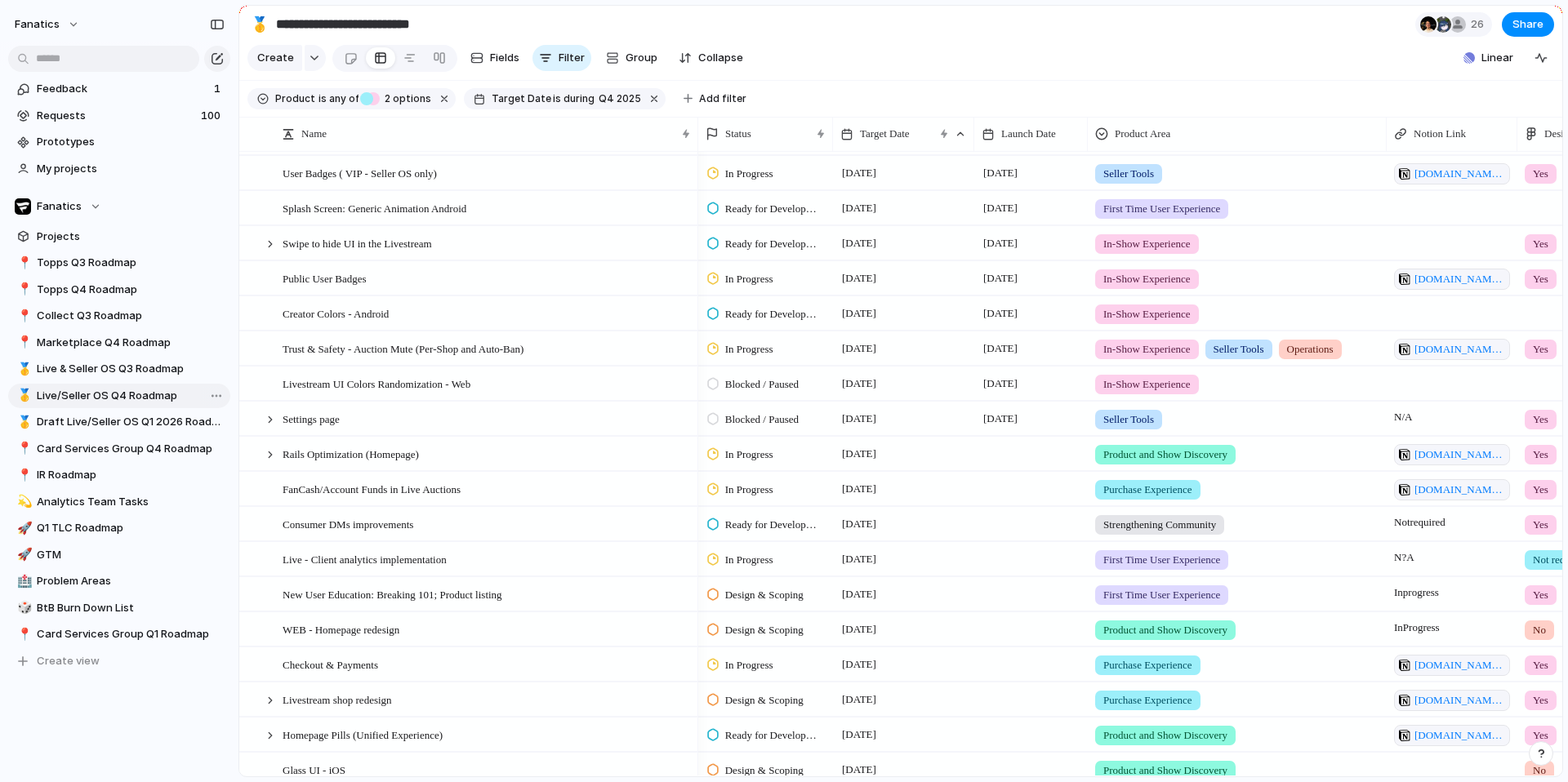
type input "**********"
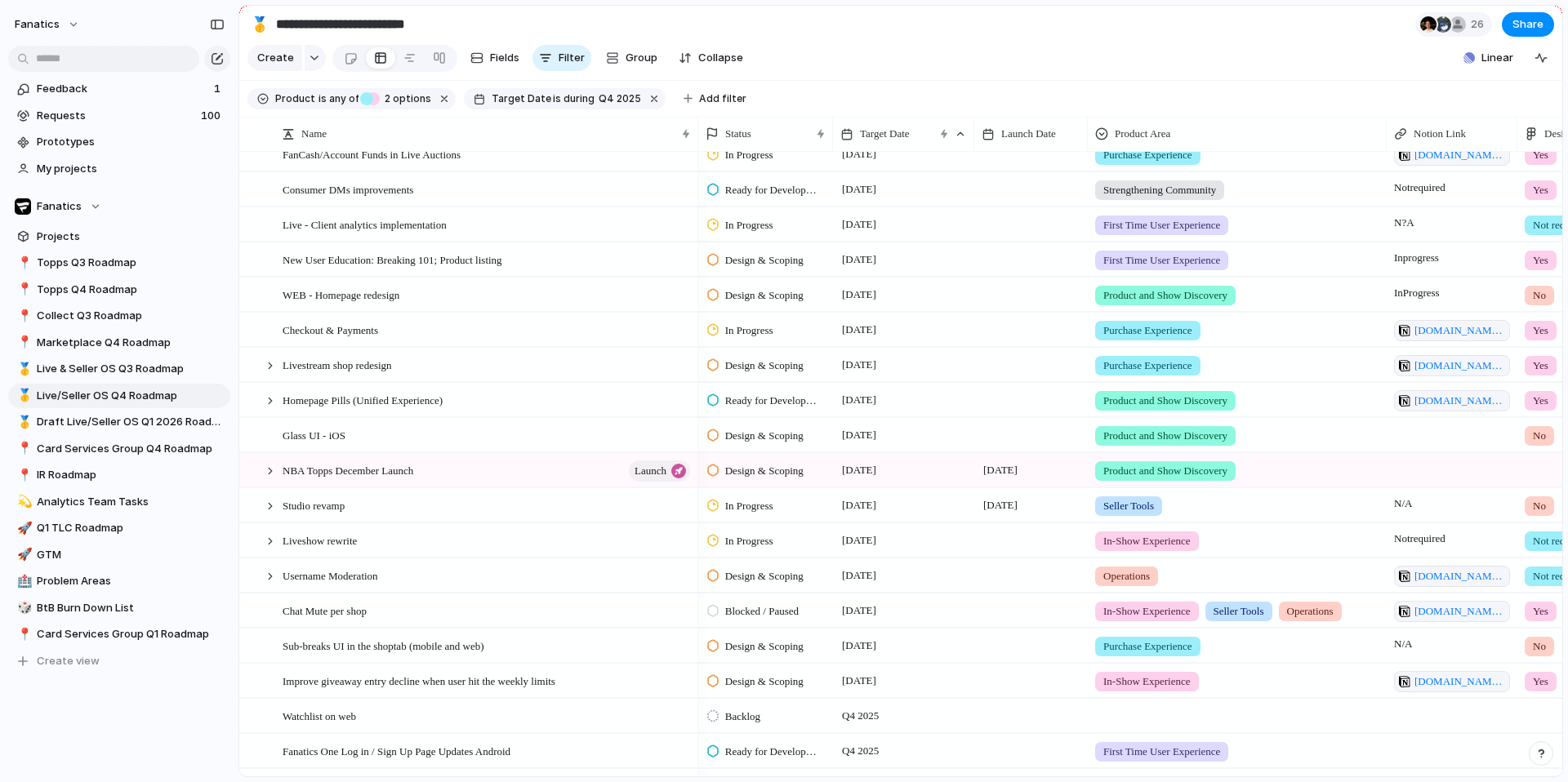
scroll to position [710, 0]
